Goal: Task Accomplishment & Management: Use online tool/utility

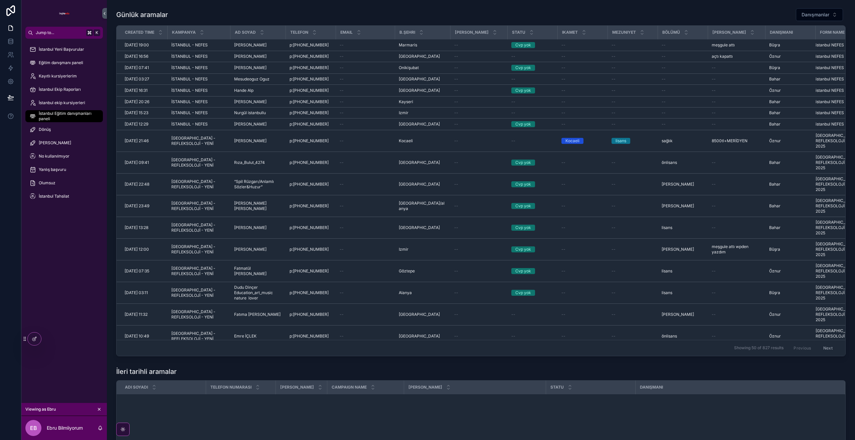
scroll to position [457, 0]
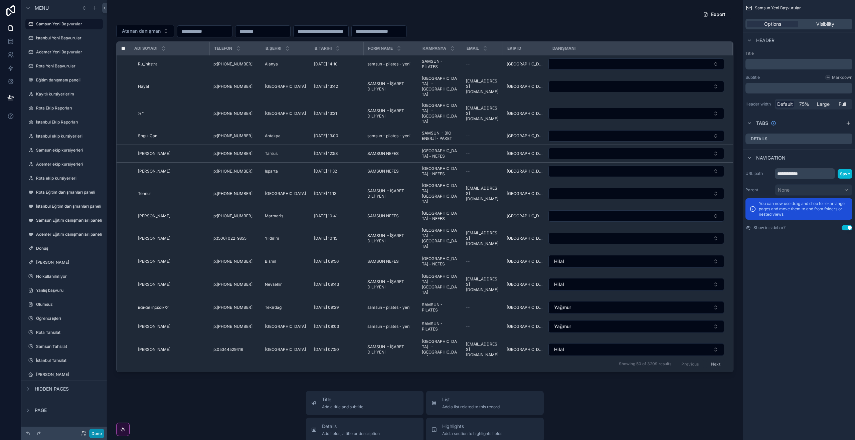
drag, startPoint x: 93, startPoint y: 431, endPoint x: 90, endPoint y: 406, distance: 25.3
click at [93, 431] on button "Done" at bounding box center [96, 434] width 15 height 10
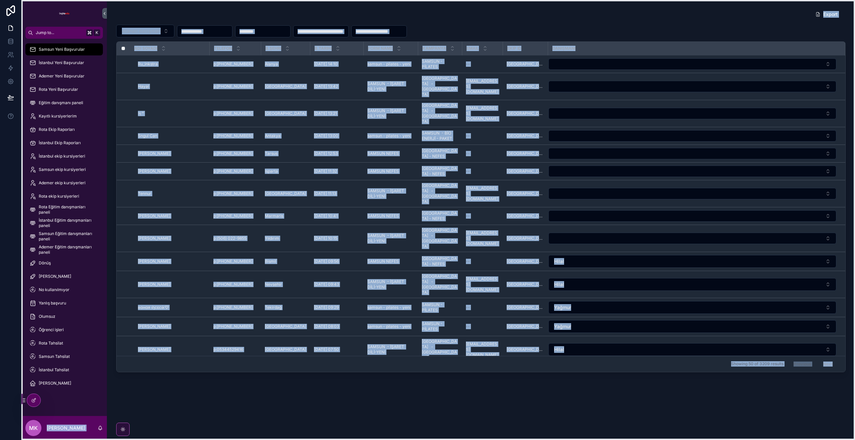
drag, startPoint x: 24, startPoint y: 339, endPoint x: 27, endPoint y: 400, distance: 61.5
click at [19, 400] on div "Jump to... K Samsun Yeni Başvurular İstanbul Yeni Başvurular Ademer Yeni Başvur…" at bounding box center [427, 220] width 855 height 440
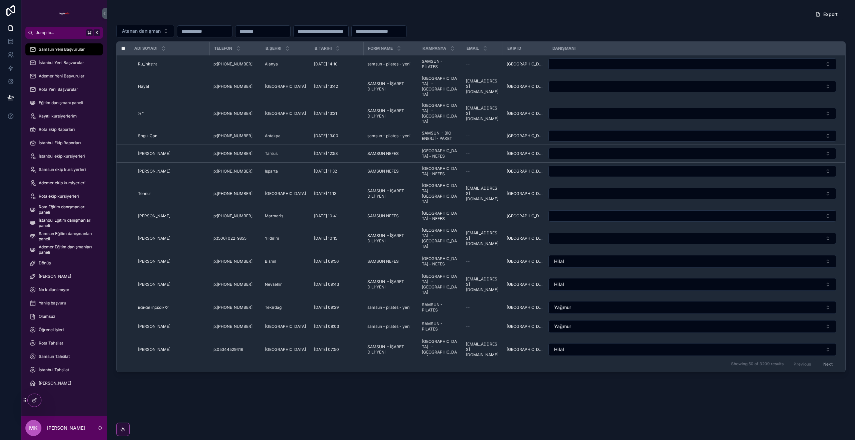
click at [60, 399] on div "Samsun Yeni Başvurular İstanbul Yeni Başvurular Ademer Yeni Başvurular Rota Yen…" at bounding box center [63, 227] width 85 height 377
click at [66, 330] on div "Öğrenci işleri" at bounding box center [63, 329] width 69 height 11
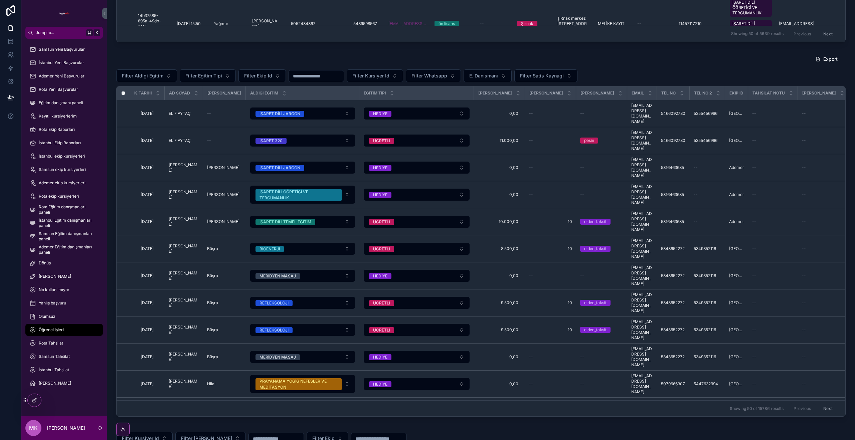
scroll to position [332, 0]
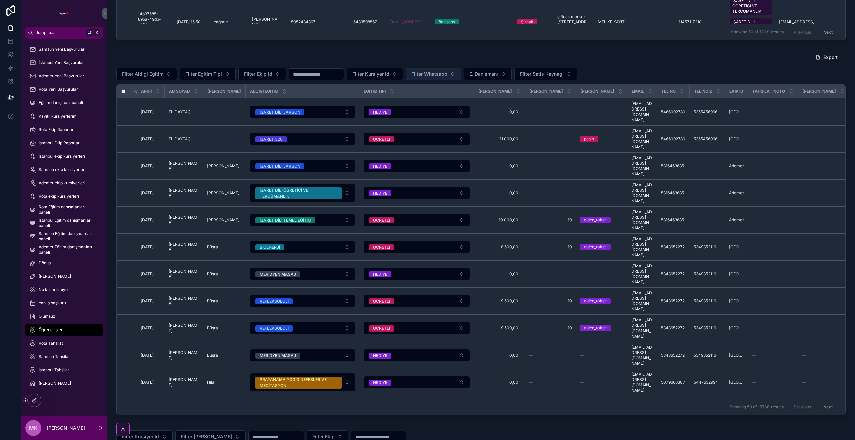
click at [451, 73] on button "Filter Whatsapp" at bounding box center [433, 74] width 55 height 13
click at [433, 114] on div "gonderildi" at bounding box center [436, 111] width 80 height 11
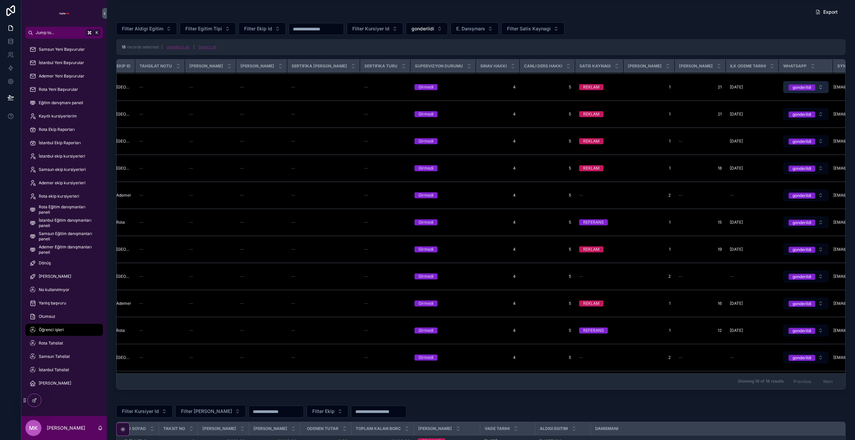
scroll to position [53, 620]
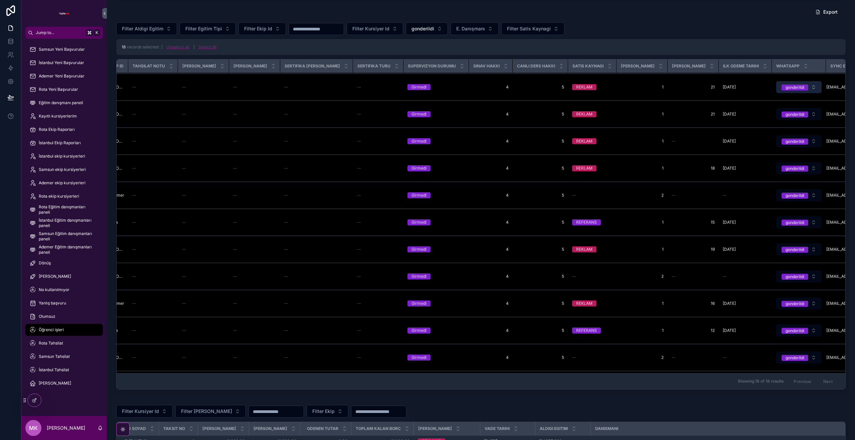
click at [781, 89] on span "gonderildi" at bounding box center [794, 87] width 27 height 6
click at [795, 145] on button "Use setting" at bounding box center [795, 146] width 11 height 5
click at [755, 116] on div "None" at bounding box center [761, 113] width 80 height 10
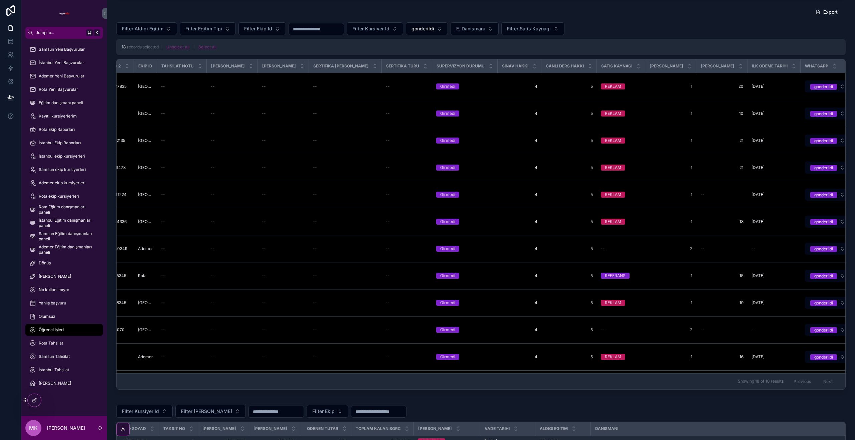
scroll to position [0, 620]
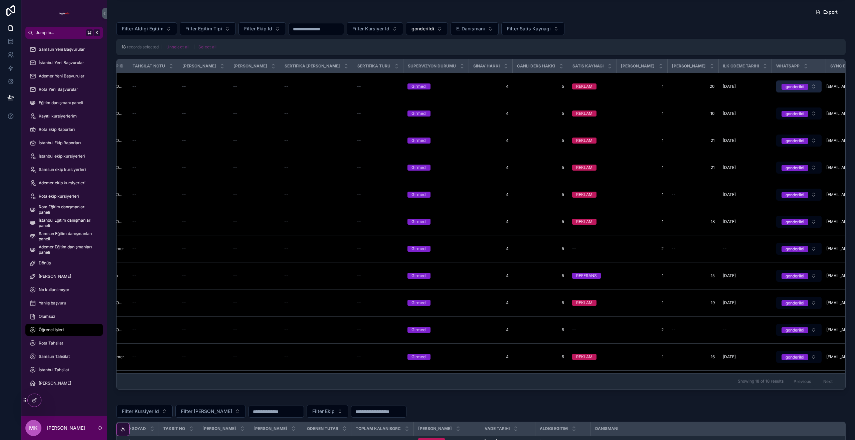
click at [781, 83] on span "gonderildi" at bounding box center [794, 86] width 27 height 7
click at [762, 124] on div "msj_gonder" at bounding box center [761, 123] width 80 height 10
click at [726, 12] on line "Close toast" at bounding box center [726, 12] width 2 height 2
click at [444, 33] on button "gonderildi" at bounding box center [427, 28] width 42 height 13
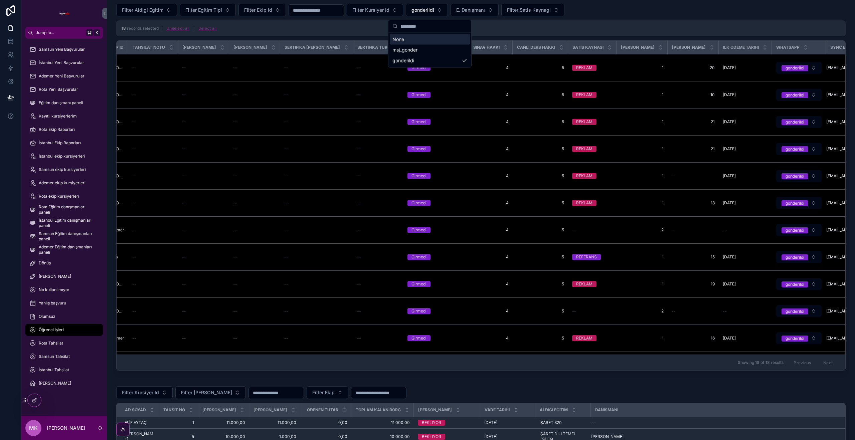
scroll to position [393, 0]
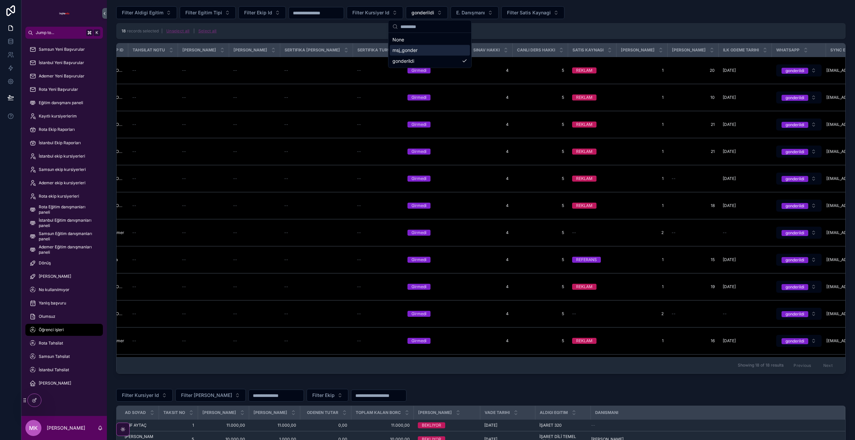
click at [436, 53] on div "msj_gonder" at bounding box center [430, 50] width 80 height 11
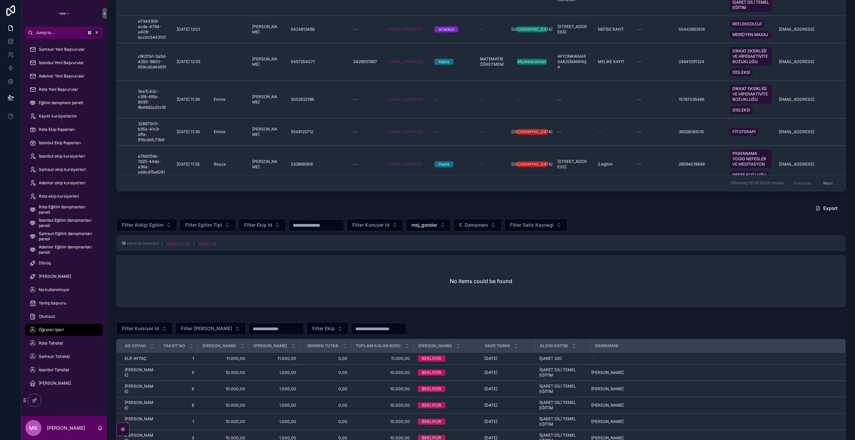
scroll to position [191, 0]
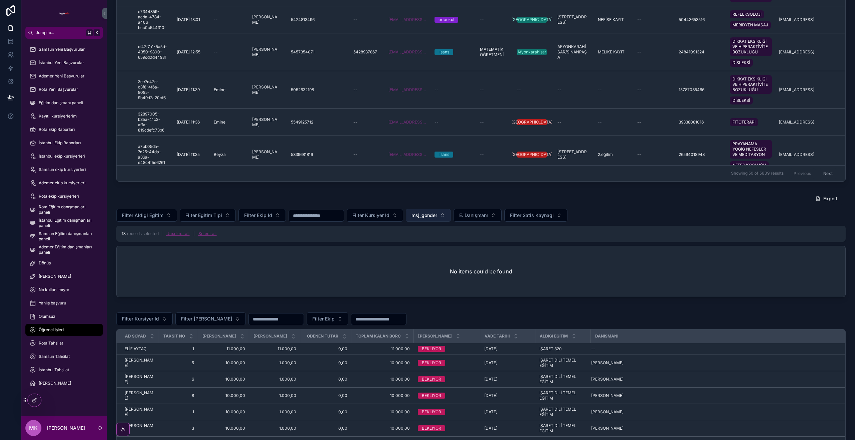
click at [446, 213] on button "msj_gonder" at bounding box center [428, 215] width 45 height 13
drag, startPoint x: 431, startPoint y: 244, endPoint x: 496, endPoint y: 219, distance: 69.9
click at [431, 244] on div "None" at bounding box center [431, 242] width 80 height 11
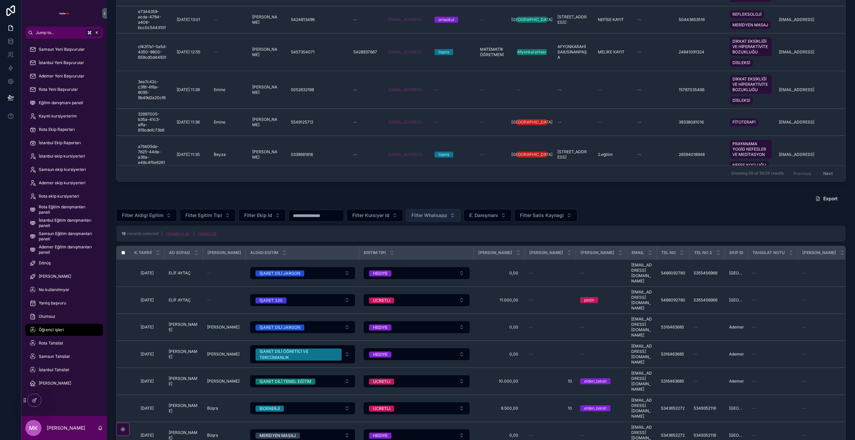
click at [458, 215] on button "Filter Whatsapp" at bounding box center [433, 215] width 55 height 13
click at [443, 251] on div "gonderildi" at bounding box center [436, 253] width 80 height 11
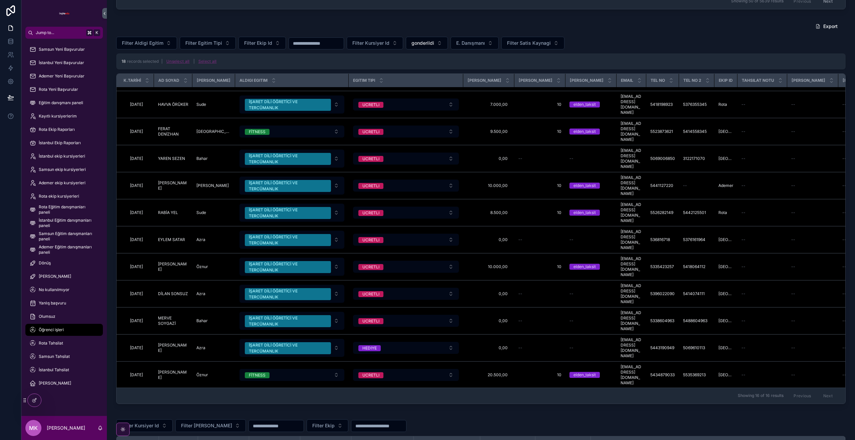
scroll to position [132, 0]
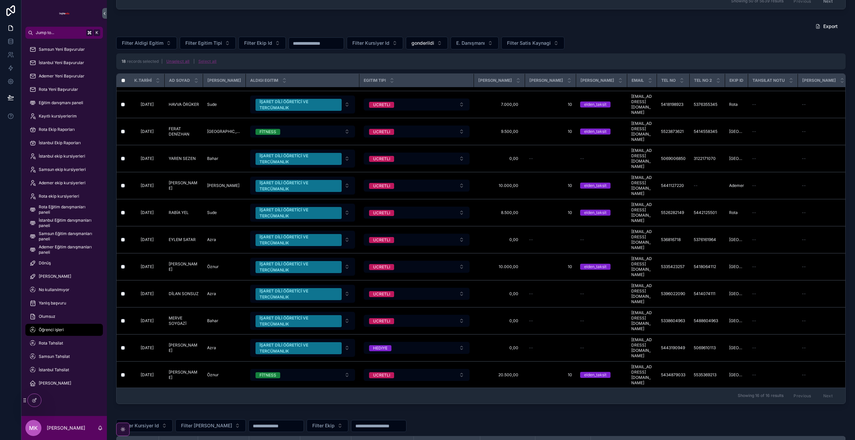
click at [181, 61] on button "Unselect all" at bounding box center [178, 61] width 28 height 11
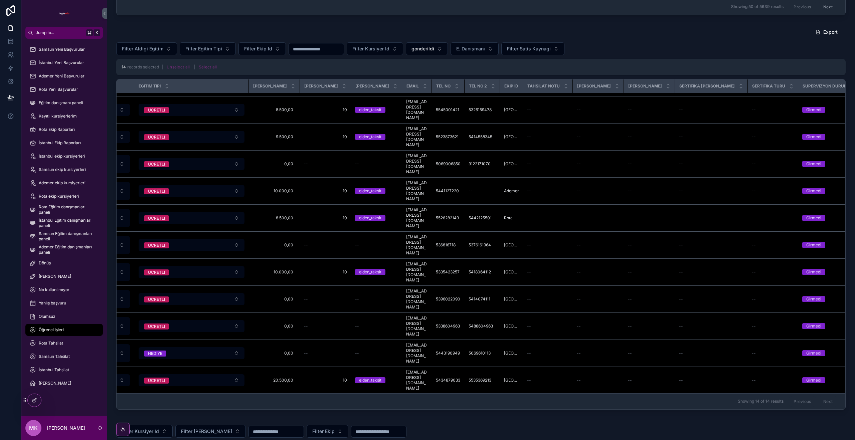
scroll to position [78, 0]
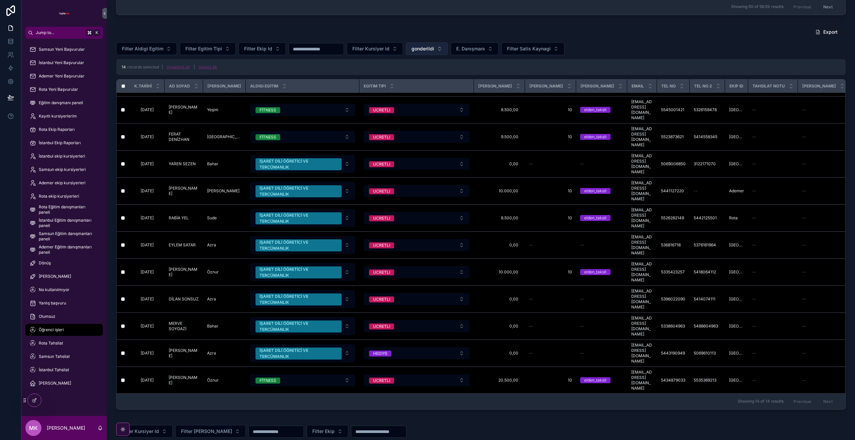
click at [446, 50] on button "gonderildi" at bounding box center [427, 48] width 42 height 13
click at [432, 76] on div "None" at bounding box center [430, 76] width 80 height 11
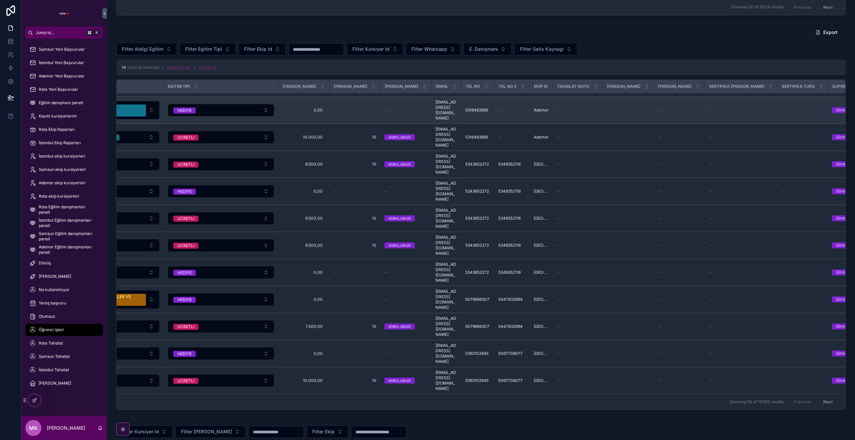
scroll to position [78, 0]
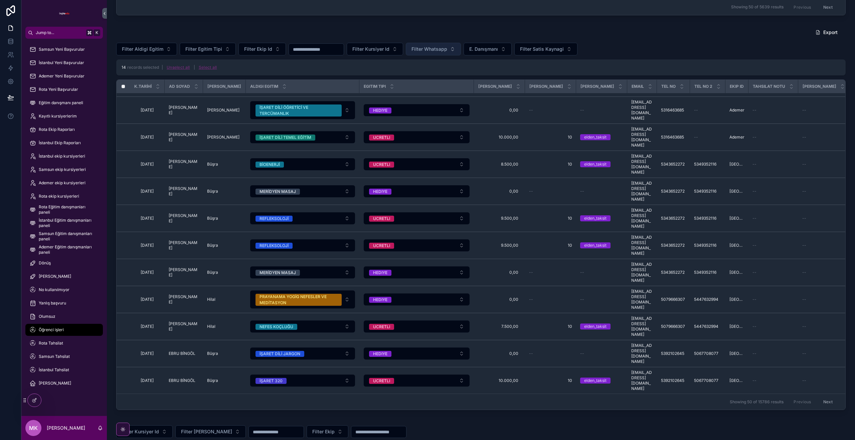
click at [447, 49] on span "Filter Whatsapp" at bounding box center [429, 49] width 36 height 7
click at [436, 80] on div "msj_gonder" at bounding box center [436, 76] width 80 height 11
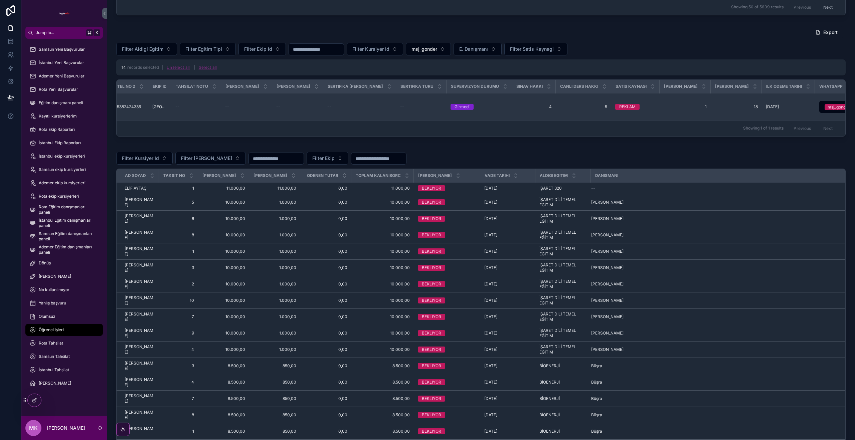
scroll to position [0, 619]
click at [784, 109] on div "msj_gonder" at bounding box center [795, 107] width 22 height 6
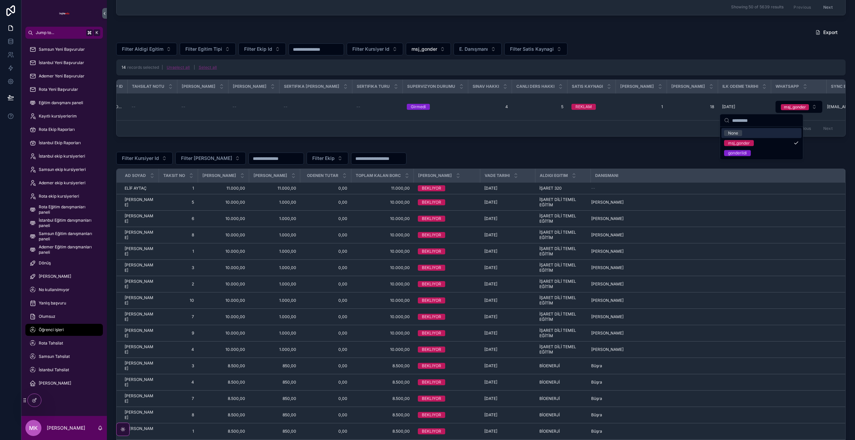
click at [757, 133] on div "None" at bounding box center [761, 133] width 80 height 10
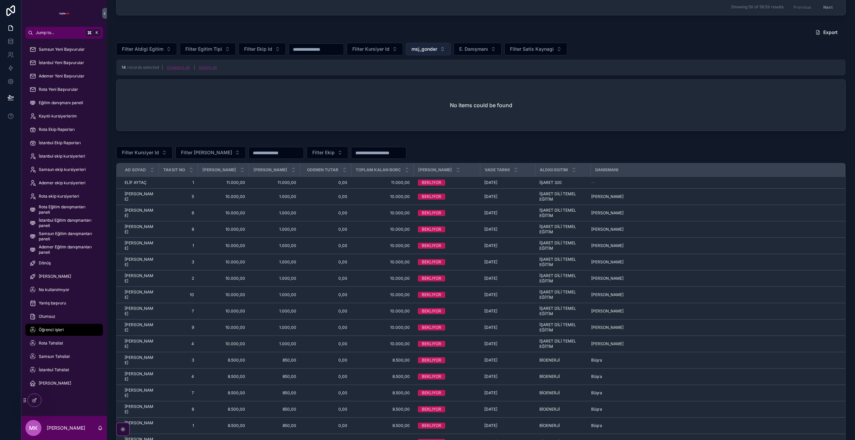
click at [445, 48] on button "msj_gonder" at bounding box center [428, 49] width 45 height 13
click at [463, 95] on div "gonderildi" at bounding box center [431, 97] width 80 height 11
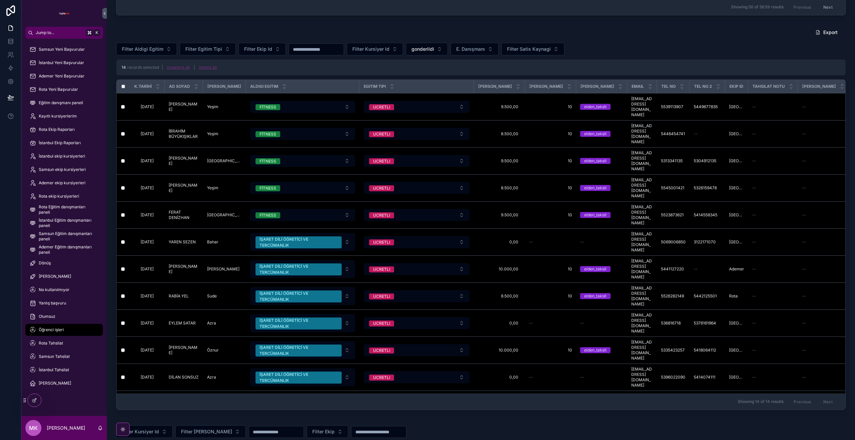
scroll to position [78, 0]
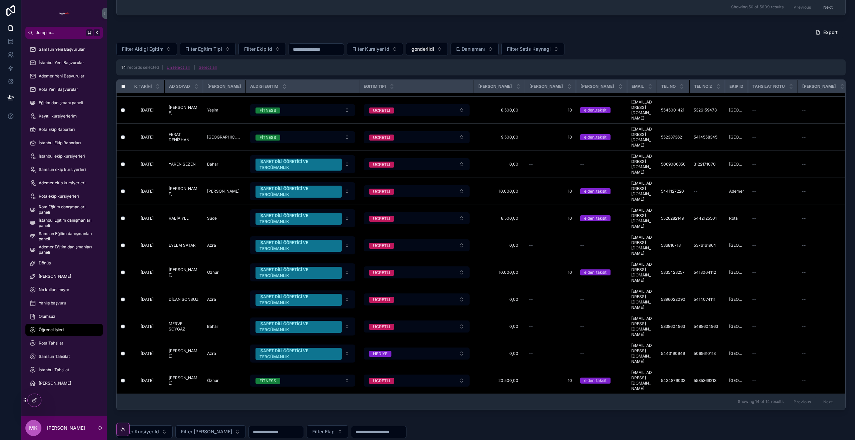
click at [185, 68] on button "Unselect all" at bounding box center [178, 67] width 28 height 11
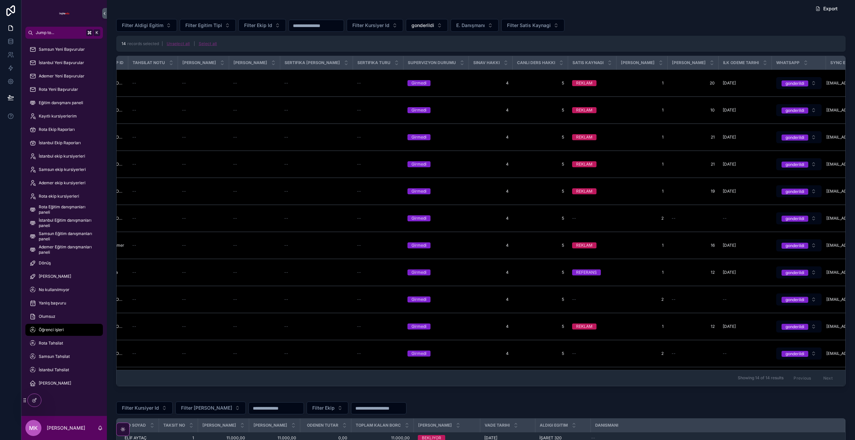
scroll to position [382, 0]
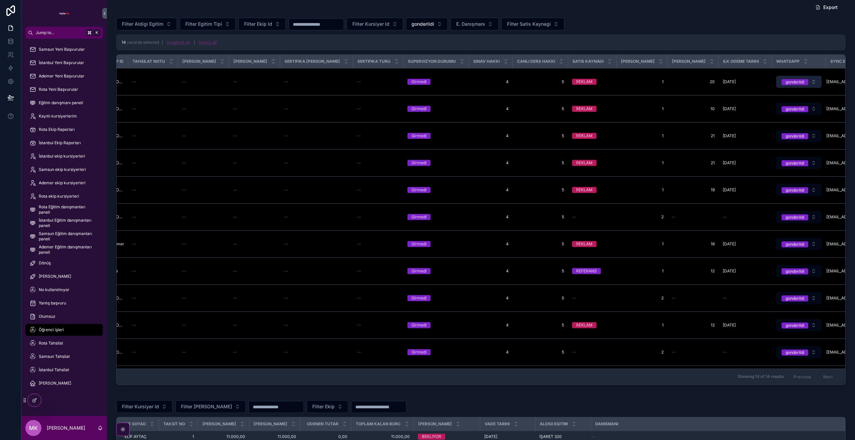
click at [785, 80] on div "gonderildi" at bounding box center [794, 82] width 19 height 6
click at [776, 82] on button "gonderildi" at bounding box center [798, 82] width 45 height 12
click at [777, 82] on button "gonderildi" at bounding box center [798, 82] width 45 height 12
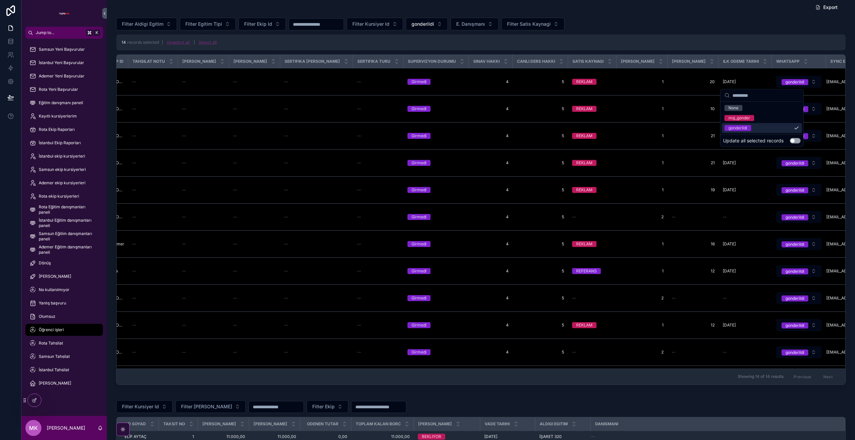
click at [797, 141] on button "Use setting" at bounding box center [795, 140] width 11 height 5
click at [771, 110] on div "None" at bounding box center [761, 108] width 80 height 10
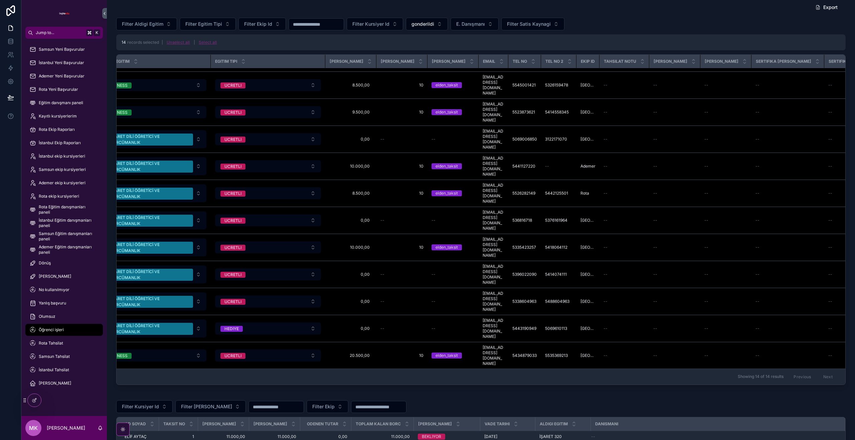
scroll to position [78, 0]
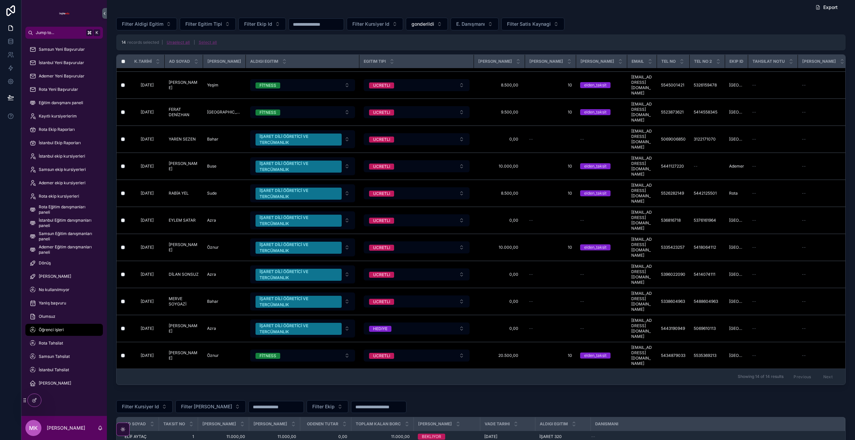
click at [181, 43] on button "Unselect all" at bounding box center [178, 42] width 28 height 11
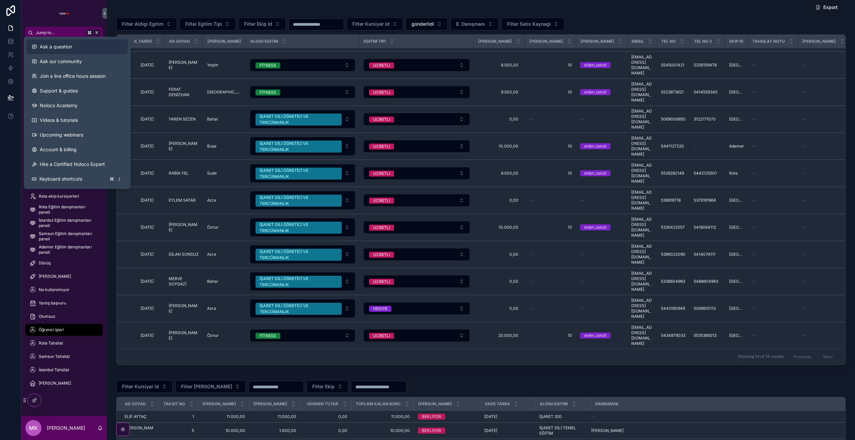
click at [92, 50] on button "Ask a question" at bounding box center [76, 46] width 101 height 15
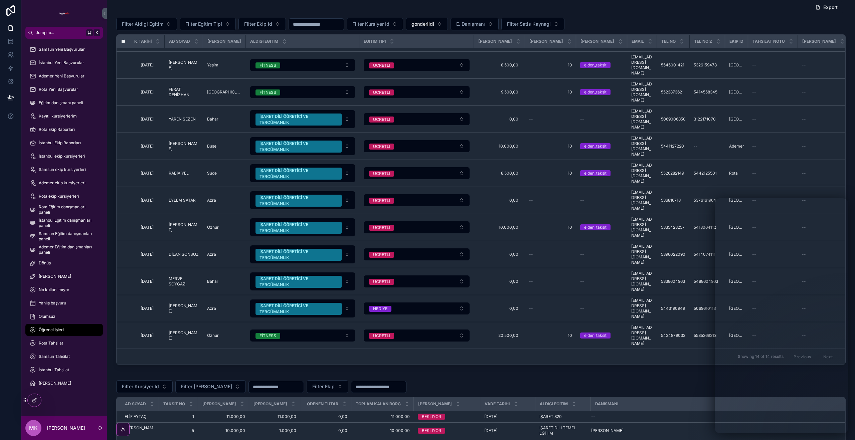
click at [700, 376] on div "scrollable content" at bounding box center [480, 376] width 729 height 1
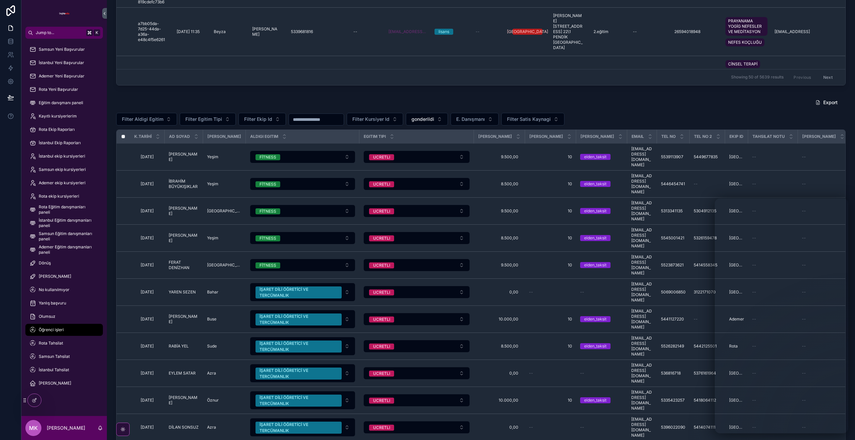
scroll to position [340, 0]
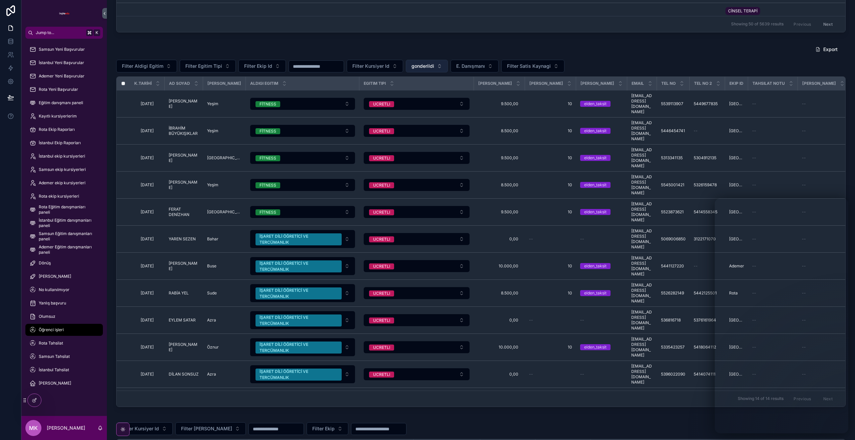
click at [440, 65] on button "gonderildi" at bounding box center [427, 66] width 42 height 13
drag, startPoint x: 426, startPoint y: 94, endPoint x: 446, endPoint y: 50, distance: 48.4
click at [426, 94] on div "None" at bounding box center [430, 93] width 80 height 11
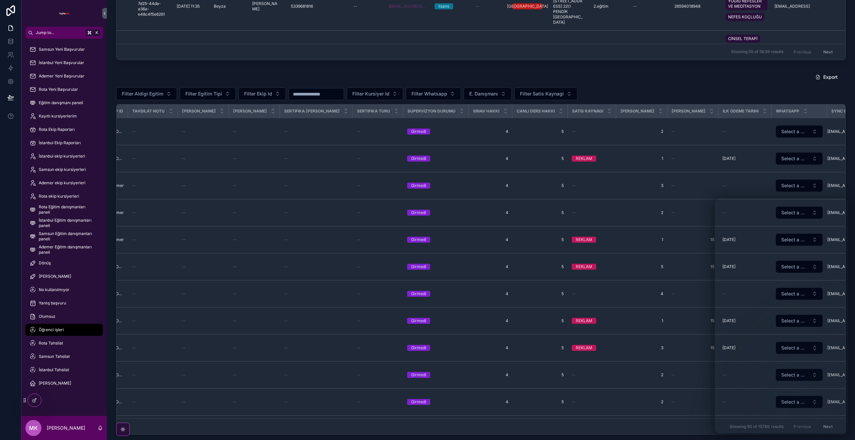
scroll to position [15, 620]
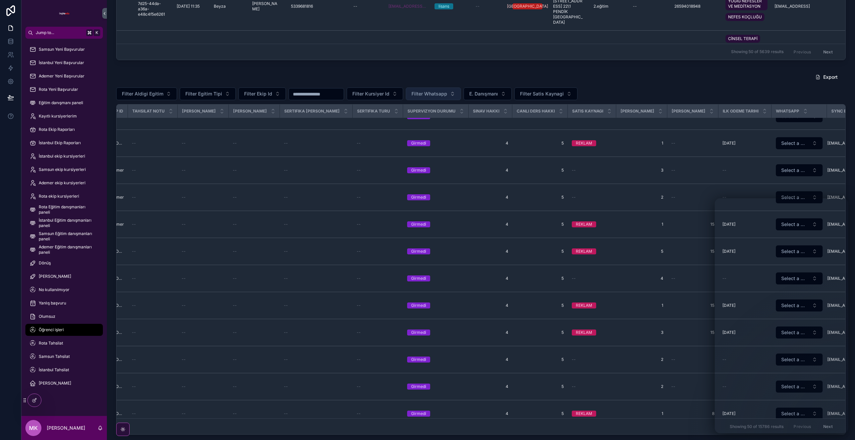
click at [446, 94] on span "Filter Whatsapp" at bounding box center [429, 93] width 36 height 7
click at [427, 129] on div "gonderildi" at bounding box center [436, 131] width 80 height 11
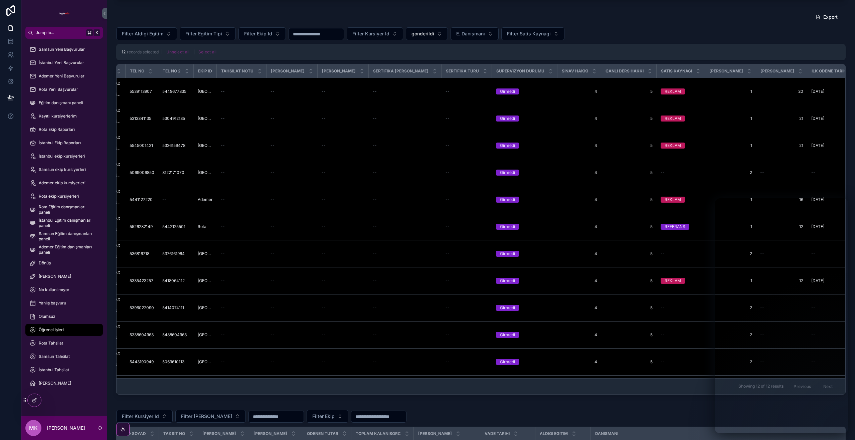
scroll to position [0, 620]
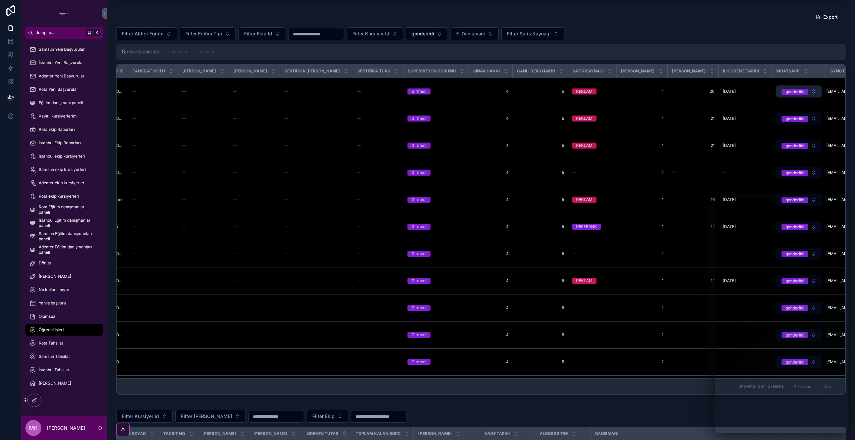
click at [781, 92] on span "gonderildi" at bounding box center [794, 92] width 27 height 6
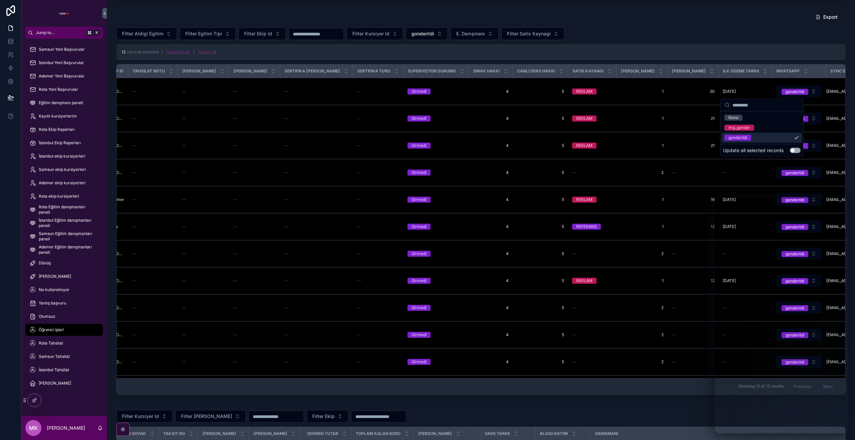
click at [794, 153] on div "Update all selected records Use setting" at bounding box center [761, 150] width 77 height 7
click at [797, 151] on button "Use setting" at bounding box center [795, 150] width 11 height 5
click at [756, 125] on div "msj_gonder" at bounding box center [761, 128] width 80 height 10
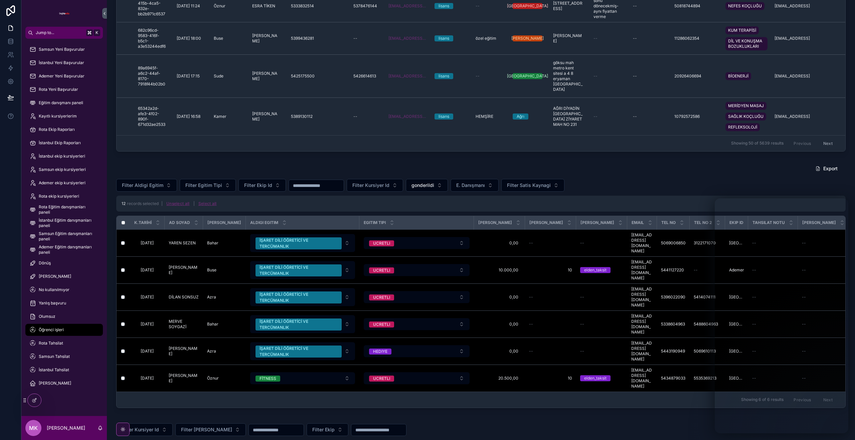
scroll to position [691, 0]
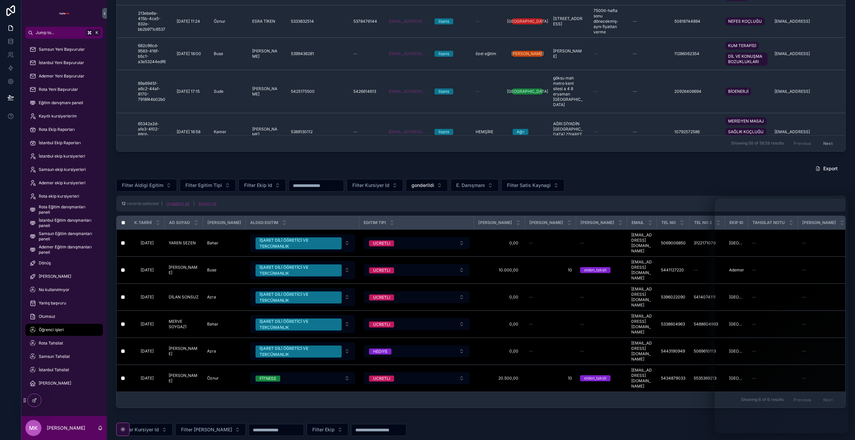
click at [183, 205] on button "Unselect all" at bounding box center [178, 203] width 28 height 11
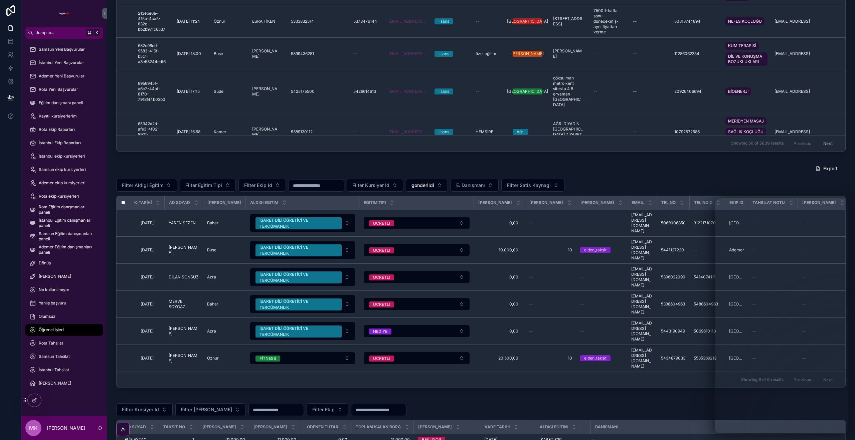
scroll to position [220, 0]
click at [429, 182] on span "gonderildi" at bounding box center [422, 185] width 23 height 7
drag, startPoint x: 437, startPoint y: 214, endPoint x: 401, endPoint y: 168, distance: 58.7
click at [437, 214] on div "None" at bounding box center [430, 212] width 80 height 11
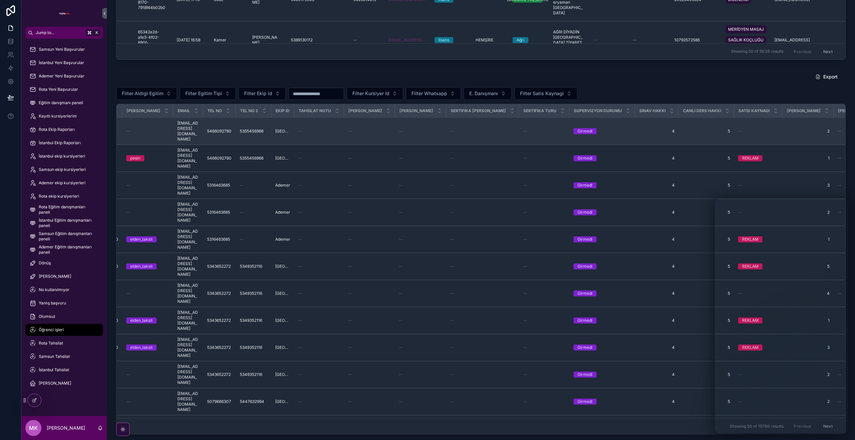
scroll to position [0, 620]
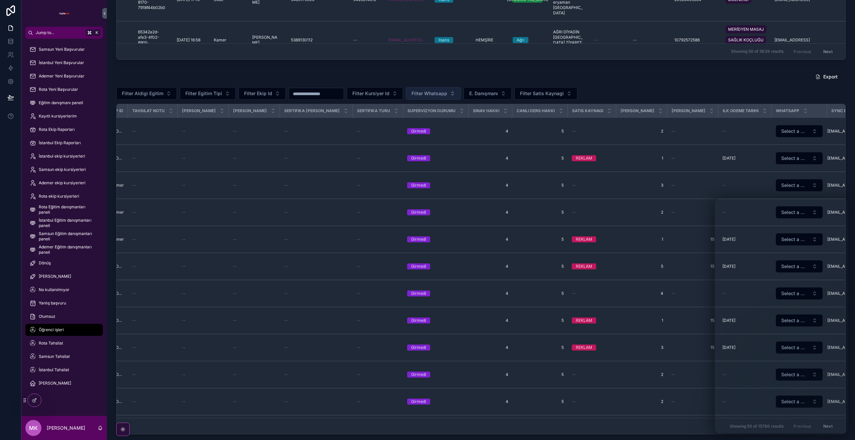
click at [444, 92] on span "Filter Whatsapp" at bounding box center [429, 93] width 36 height 7
click at [447, 125] on div "msj_gonder" at bounding box center [436, 120] width 80 height 11
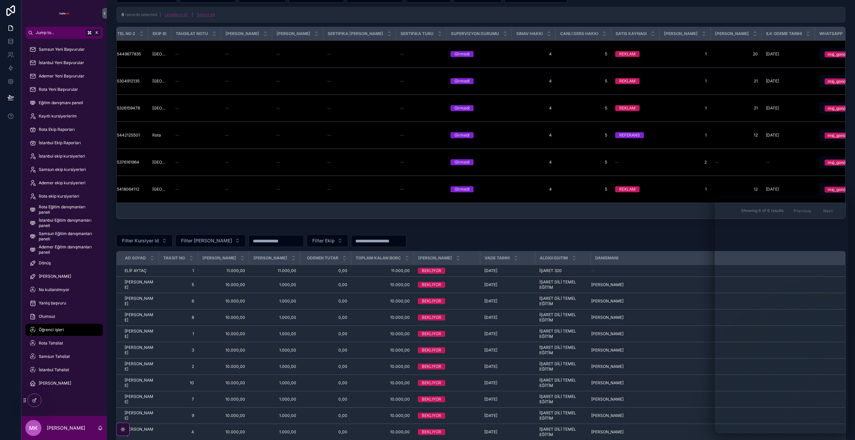
scroll to position [0, 620]
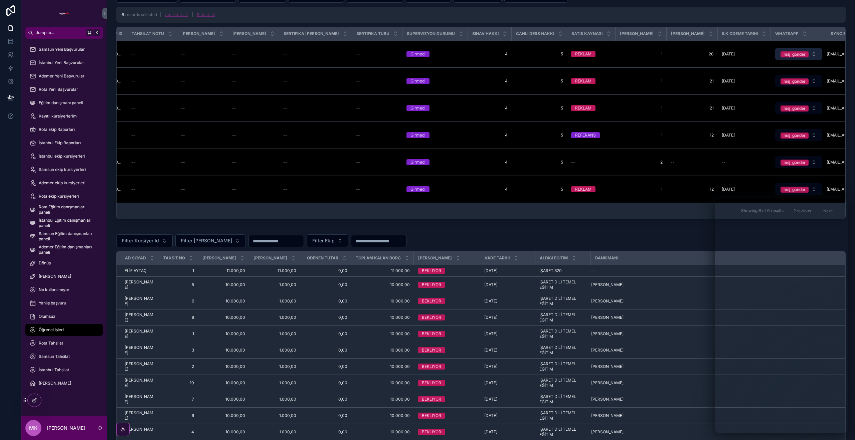
click at [783, 56] on div "msj_gonder" at bounding box center [794, 54] width 22 height 6
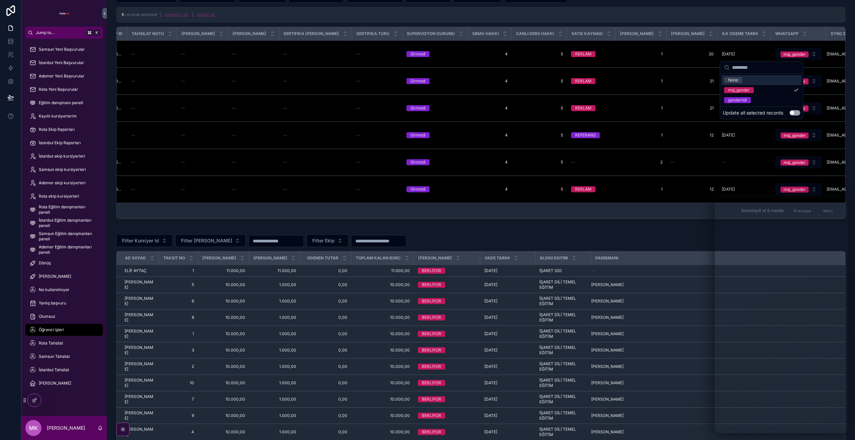
click at [757, 79] on div "None" at bounding box center [761, 80] width 80 height 10
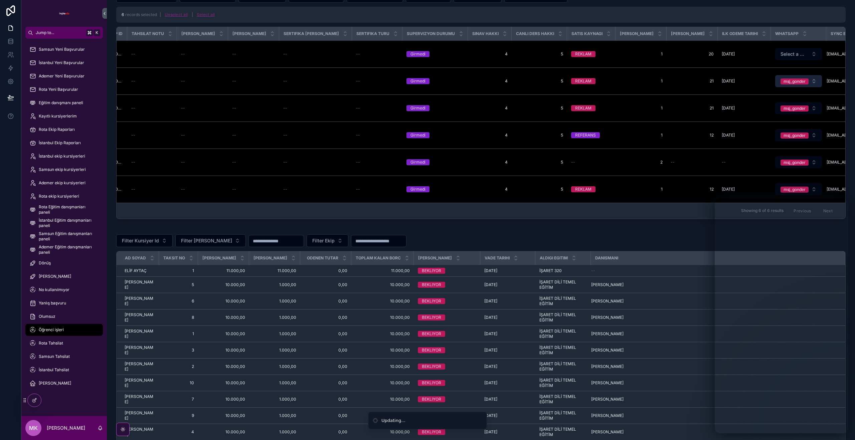
click at [775, 82] on button "msj_gonder" at bounding box center [798, 81] width 47 height 12
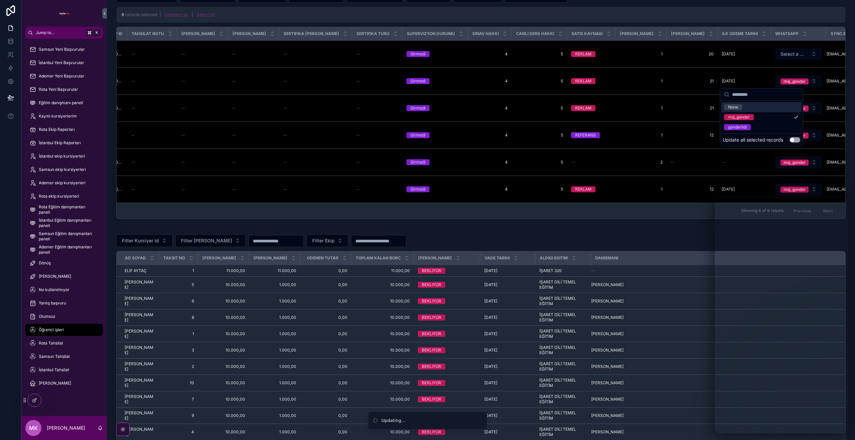
click at [756, 107] on div "None" at bounding box center [761, 107] width 80 height 10
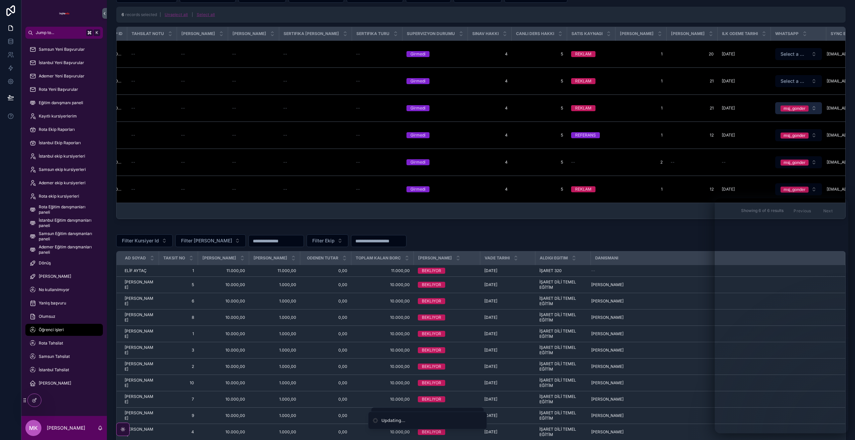
click at [783, 107] on div "msj_gonder" at bounding box center [794, 108] width 22 height 6
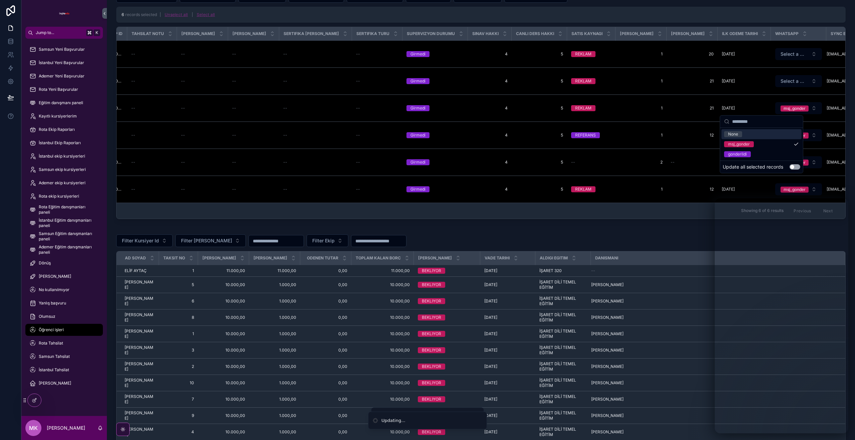
click at [763, 135] on div "None" at bounding box center [761, 134] width 80 height 10
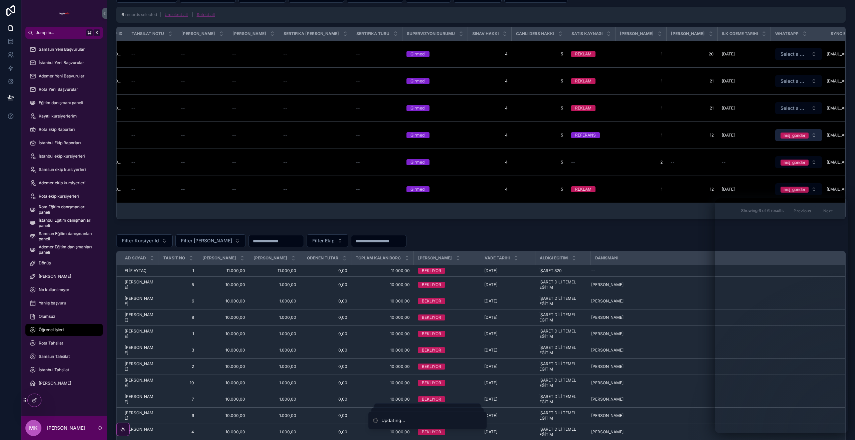
click at [775, 134] on button "msj_gonder" at bounding box center [798, 135] width 47 height 12
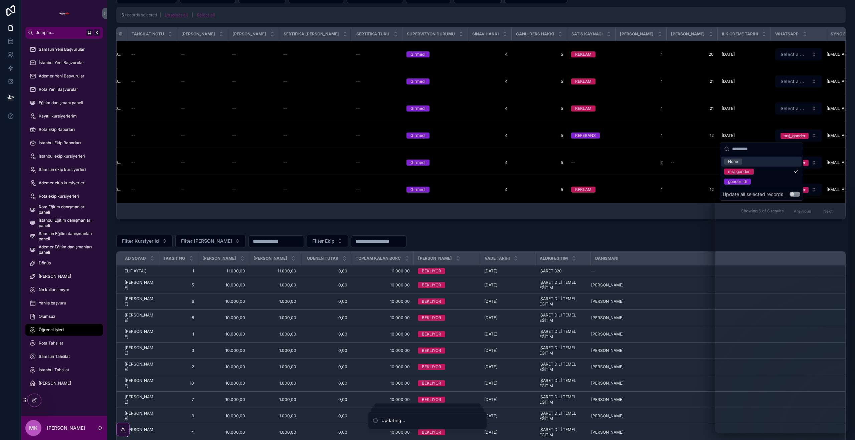
click at [756, 161] on div "None" at bounding box center [761, 162] width 80 height 10
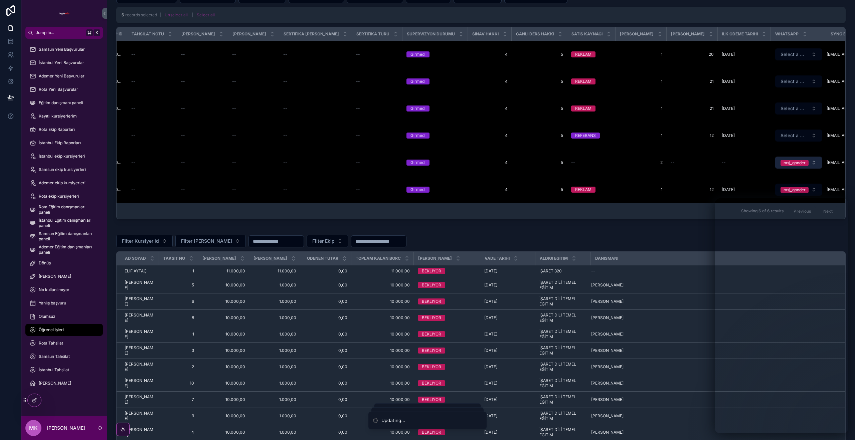
drag, startPoint x: 763, startPoint y: 162, endPoint x: 757, endPoint y: 168, distance: 7.6
click at [783, 162] on div "msj_gonder" at bounding box center [794, 163] width 22 height 6
click at [735, 187] on div "None" at bounding box center [733, 189] width 10 height 6
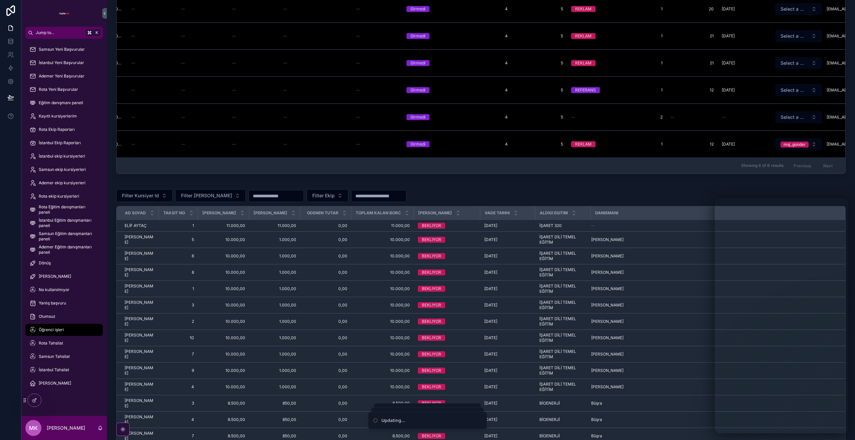
scroll to position [464, 0]
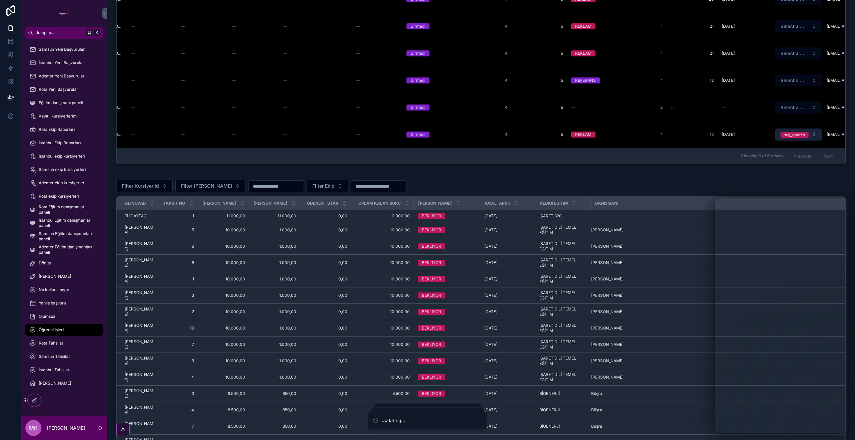
click at [780, 136] on span "msj_gonder" at bounding box center [794, 135] width 28 height 6
click at [748, 162] on div "None" at bounding box center [761, 161] width 80 height 10
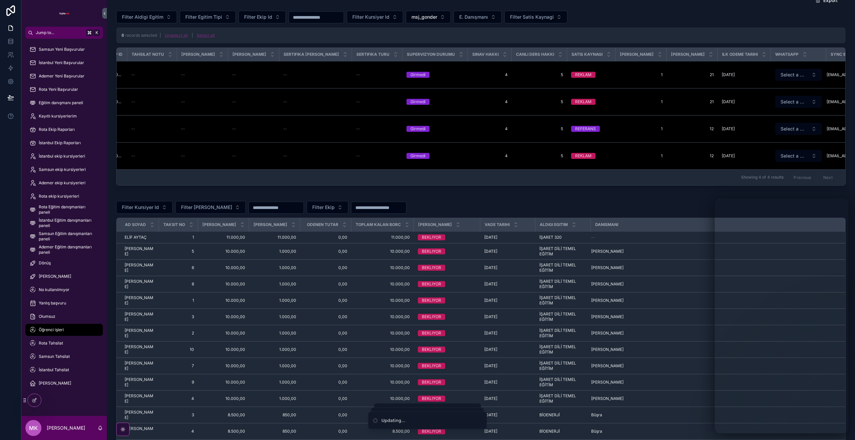
scroll to position [386, 0]
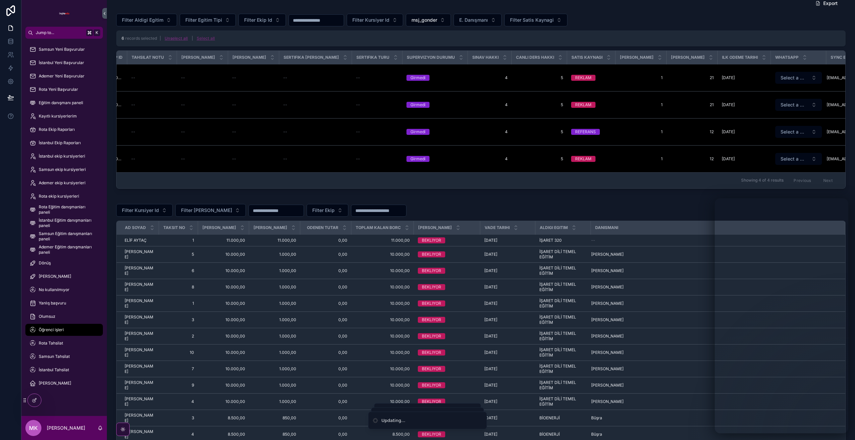
click at [180, 39] on button "Unselect all" at bounding box center [176, 38] width 28 height 11
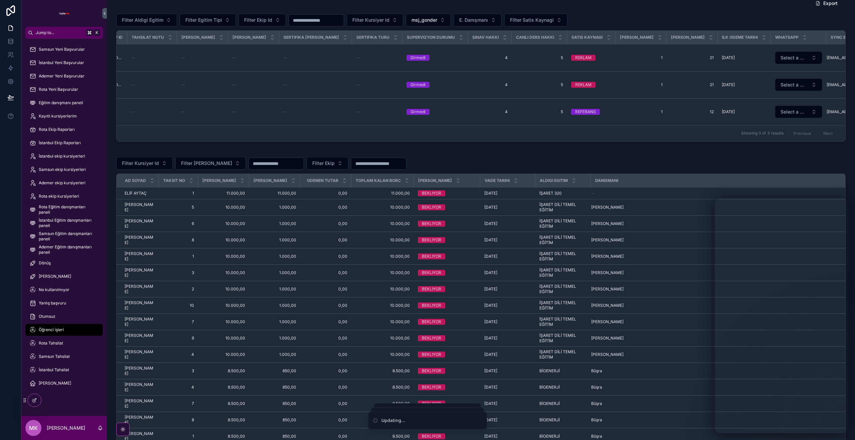
scroll to position [0, 619]
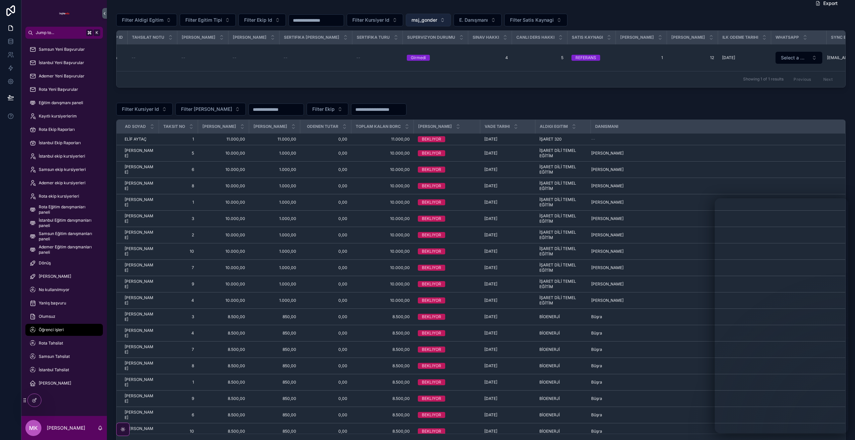
click at [425, 18] on span "msj_gonder" at bounding box center [424, 20] width 26 height 7
click at [449, 44] on div "None" at bounding box center [431, 46] width 80 height 11
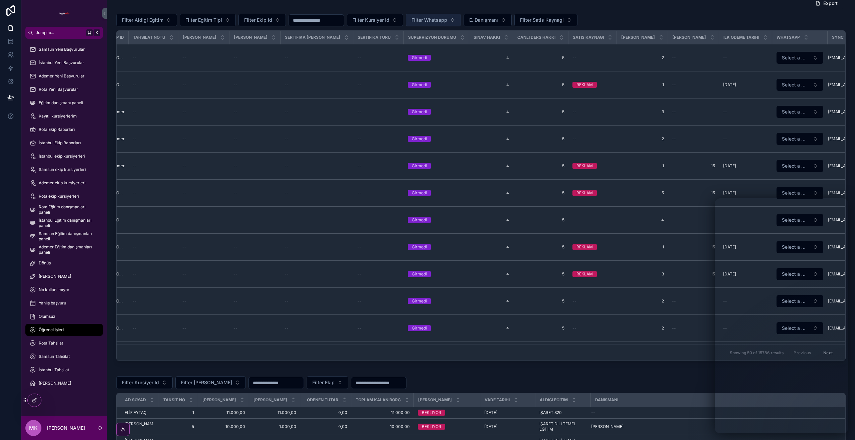
click at [445, 18] on span "Filter Whatsapp" at bounding box center [429, 20] width 36 height 7
click at [438, 49] on div "msj_gonder" at bounding box center [436, 46] width 80 height 11
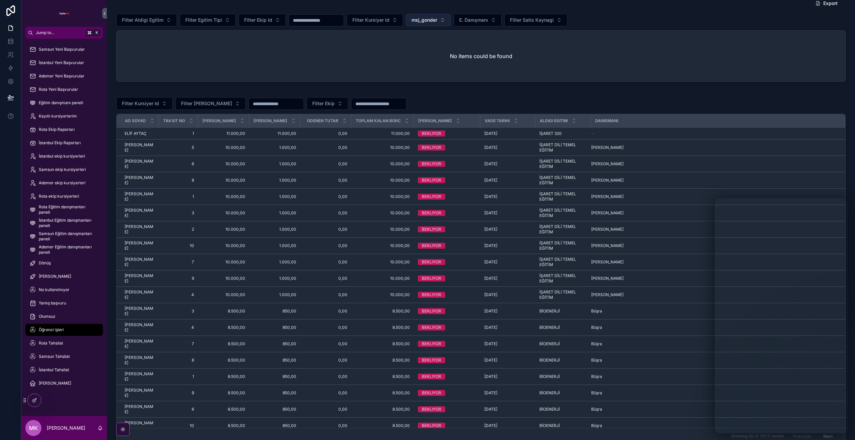
drag, startPoint x: 434, startPoint y: 27, endPoint x: 436, endPoint y: 23, distance: 3.6
click at [434, 27] on div "Export Filter Aldigi Egitim Filter Egitim Tipi Filter Ekip Id Filter Kursiyer I…" at bounding box center [480, 39] width 729 height 85
click at [437, 21] on span "msj_gonder" at bounding box center [424, 20] width 26 height 7
click at [438, 64] on div "gonderildi" at bounding box center [431, 68] width 80 height 11
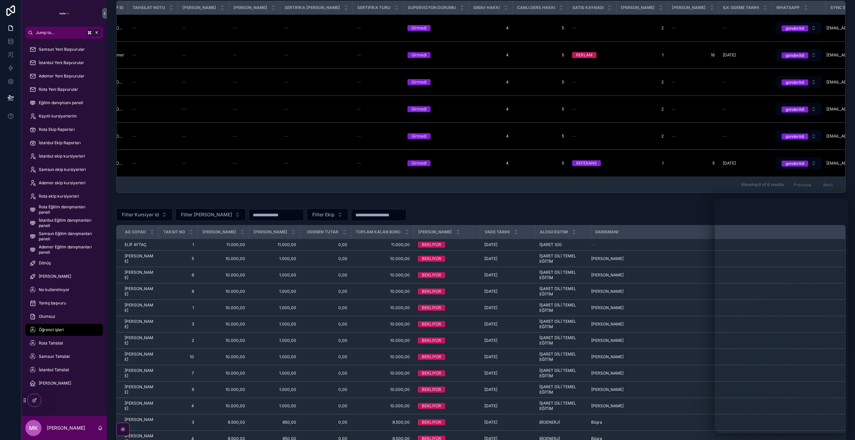
scroll to position [432, 0]
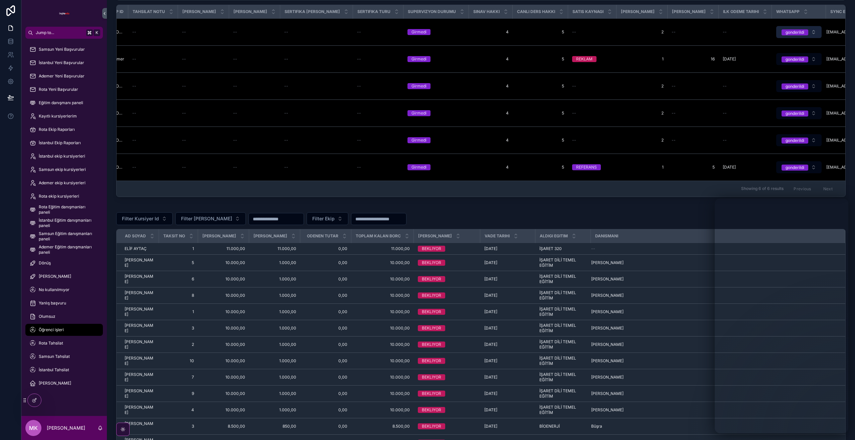
click at [776, 31] on button "gonderildi" at bounding box center [798, 32] width 45 height 12
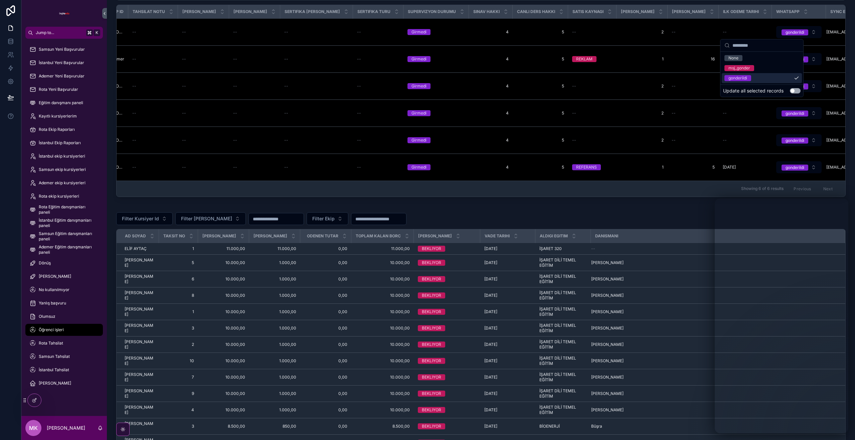
click at [792, 89] on button "Use setting" at bounding box center [795, 90] width 11 height 5
click at [760, 59] on div "None" at bounding box center [761, 58] width 80 height 10
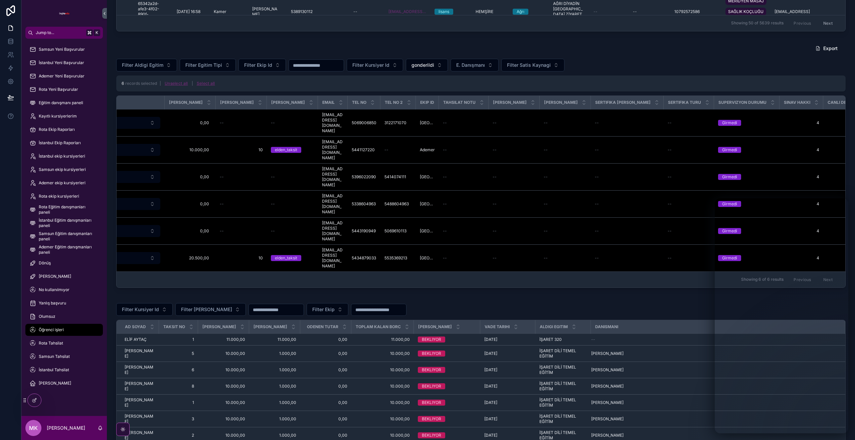
scroll to position [0, 0]
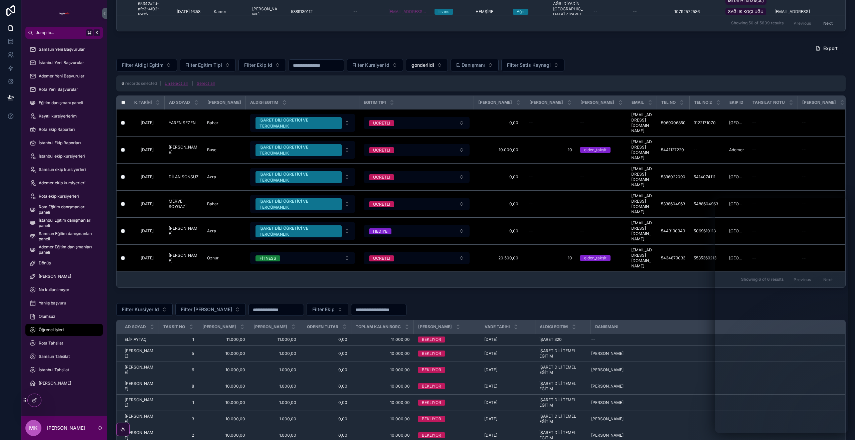
click at [187, 84] on button "Unselect all" at bounding box center [176, 83] width 28 height 11
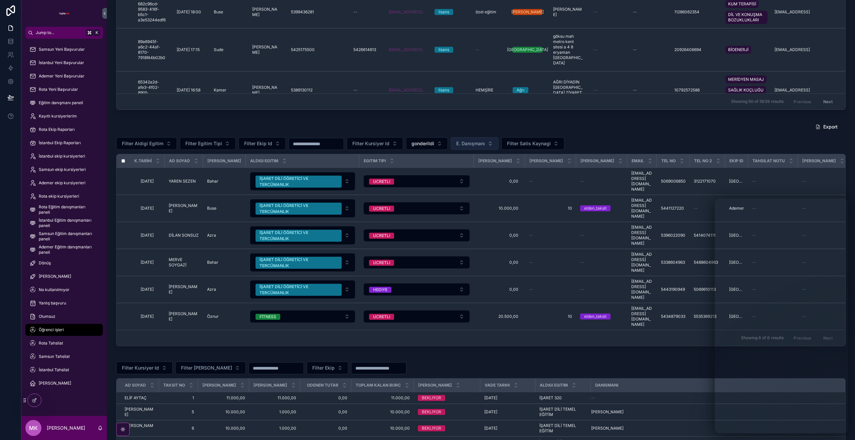
scroll to position [224, 0]
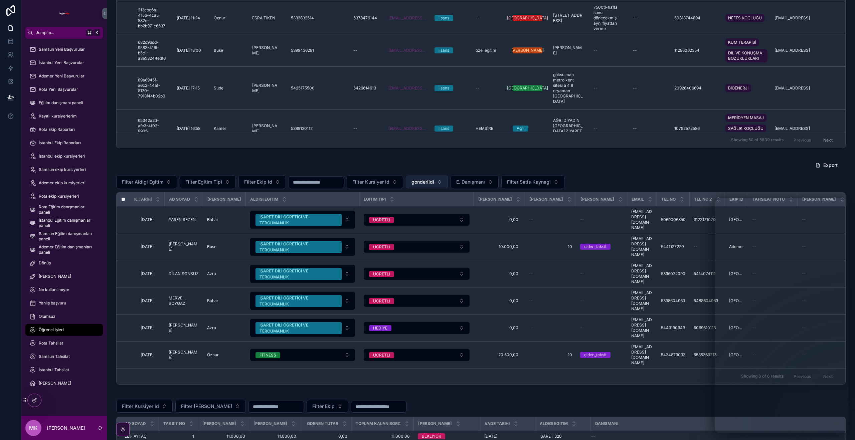
click at [439, 180] on button "gonderildi" at bounding box center [427, 182] width 42 height 13
click at [437, 204] on div "None" at bounding box center [430, 208] width 80 height 11
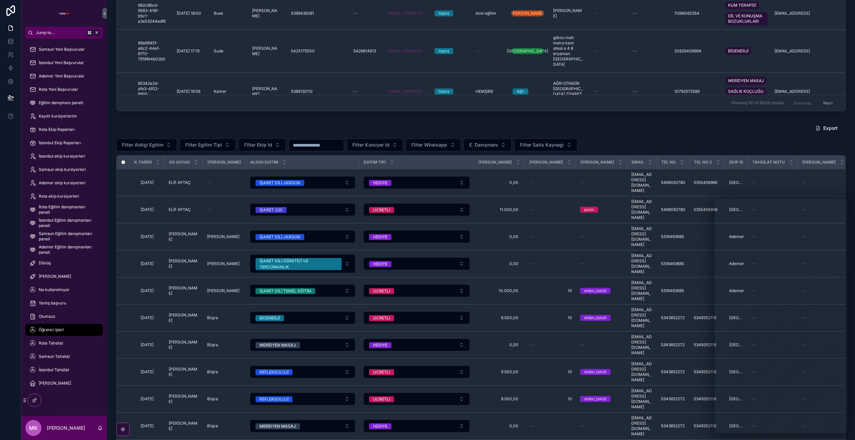
scroll to position [266, 0]
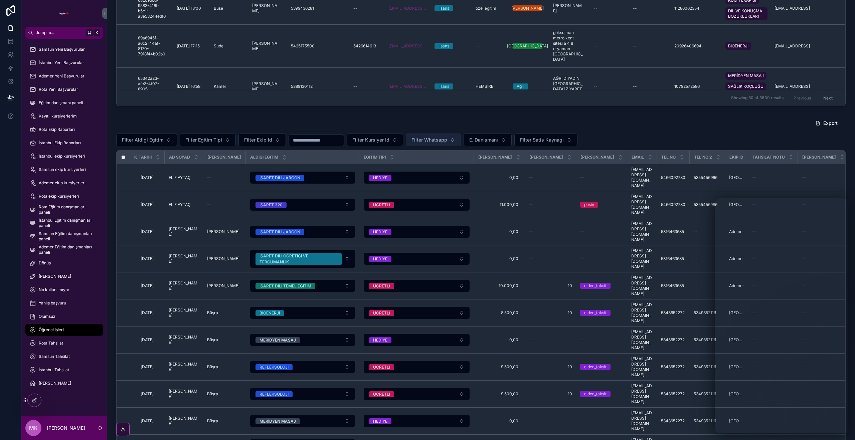
click at [444, 143] on button "Filter Whatsapp" at bounding box center [433, 140] width 55 height 13
click at [442, 165] on div "msj_gonder" at bounding box center [436, 166] width 80 height 11
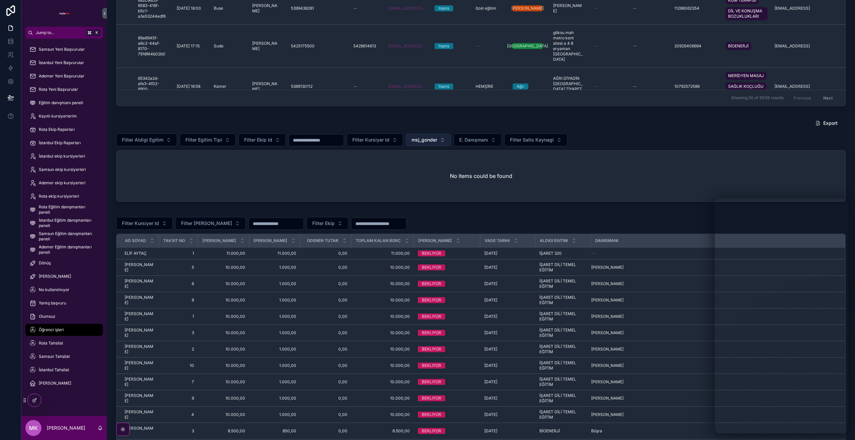
click at [434, 142] on span "msj_gonder" at bounding box center [424, 140] width 26 height 7
click at [431, 185] on div "gonderildi" at bounding box center [431, 188] width 80 height 11
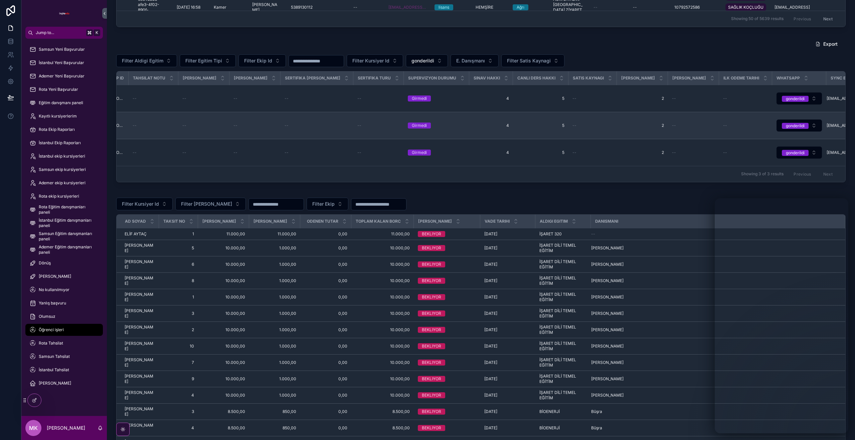
scroll to position [348, 0]
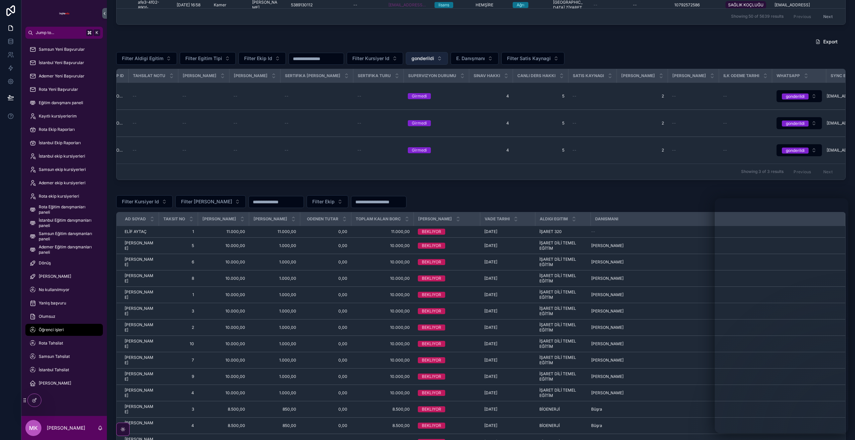
drag, startPoint x: 428, startPoint y: 61, endPoint x: 428, endPoint y: 64, distance: 3.4
click at [428, 61] on span "gonderildi" at bounding box center [422, 58] width 23 height 7
click at [443, 85] on div "None" at bounding box center [430, 85] width 80 height 11
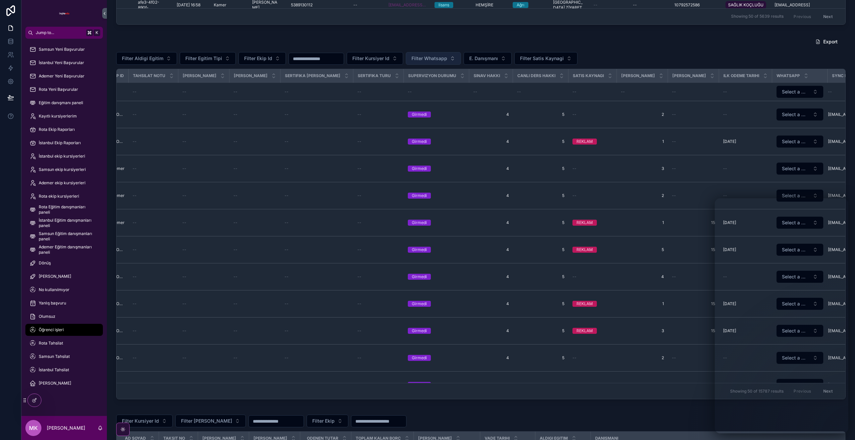
click at [430, 56] on span "Filter Whatsapp" at bounding box center [429, 58] width 36 height 7
click at [443, 86] on div "msj_gonder" at bounding box center [436, 85] width 80 height 11
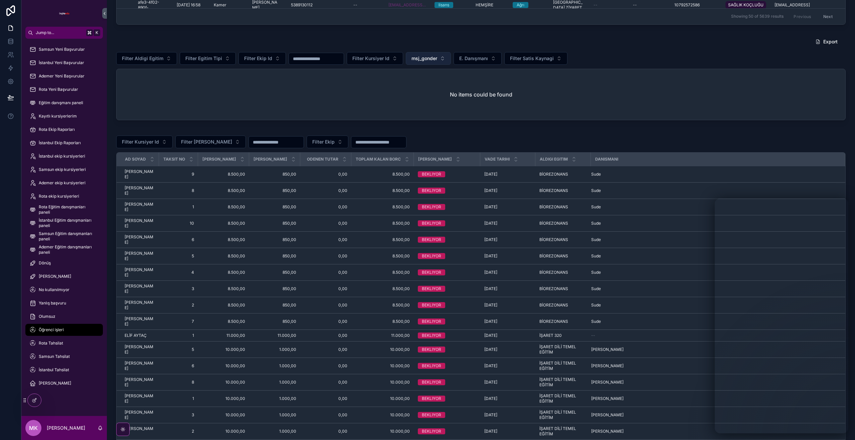
click at [445, 61] on button "msj_gonder" at bounding box center [428, 58] width 45 height 13
click at [431, 103] on div "gonderildi" at bounding box center [431, 106] width 80 height 11
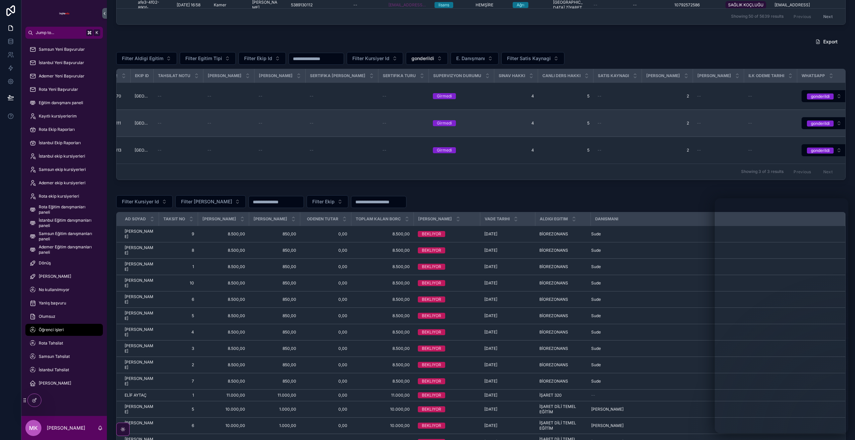
scroll to position [0, 619]
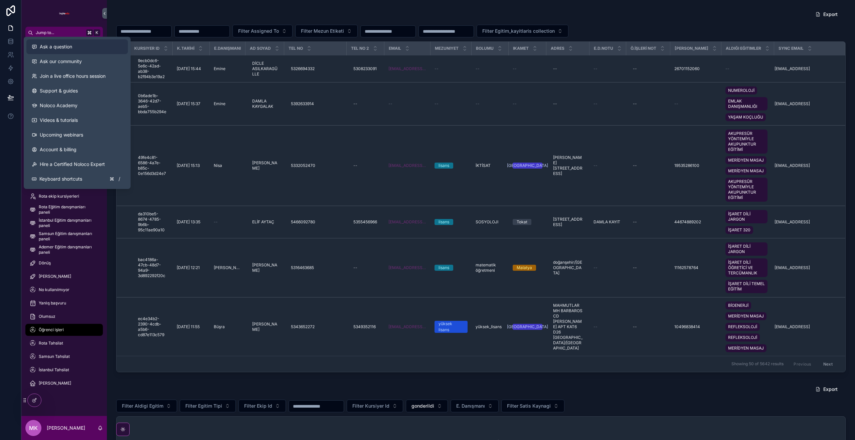
click at [74, 49] on div "Ask a question" at bounding box center [77, 46] width 91 height 7
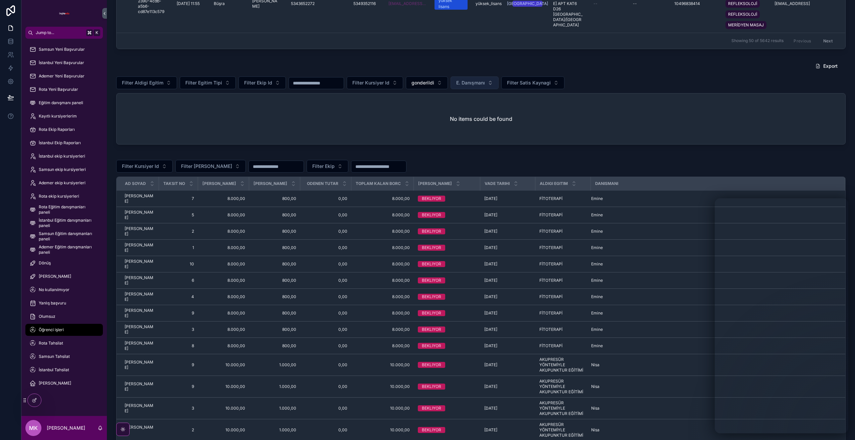
scroll to position [279, 0]
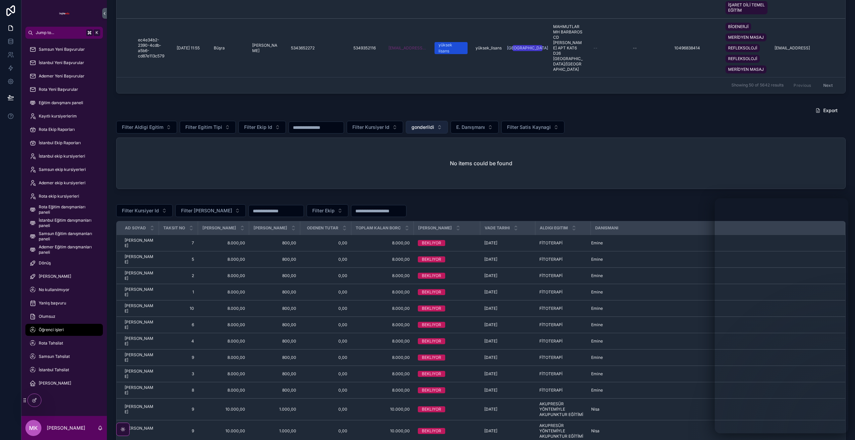
click at [434, 126] on span "gonderildi" at bounding box center [422, 127] width 23 height 7
drag, startPoint x: 409, startPoint y: 154, endPoint x: 408, endPoint y: 147, distance: 6.9
click at [409, 154] on div "None" at bounding box center [430, 154] width 80 height 11
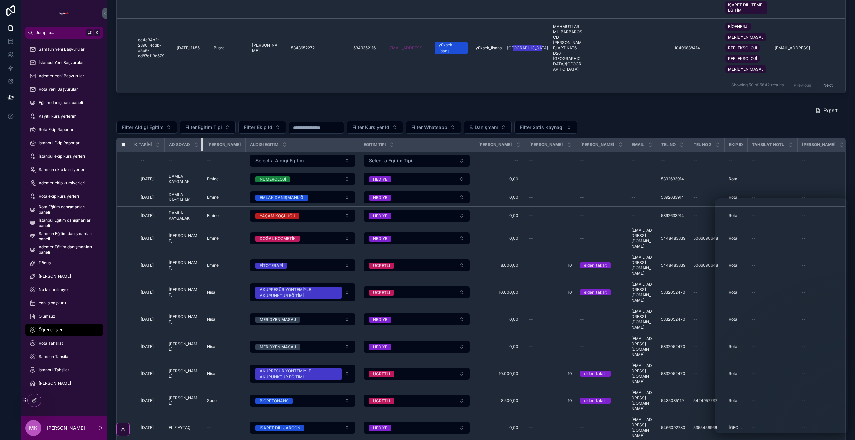
drag, startPoint x: 221, startPoint y: 145, endPoint x: 233, endPoint y: 143, distance: 12.4
click at [232, 144] on tr "K.TARİHİ Ad SOYAD [PERSON_NAME] Aldigi Egitim Egitim Tipi Egitim Ucreti Taksit …" at bounding box center [807, 145] width 1380 height 14
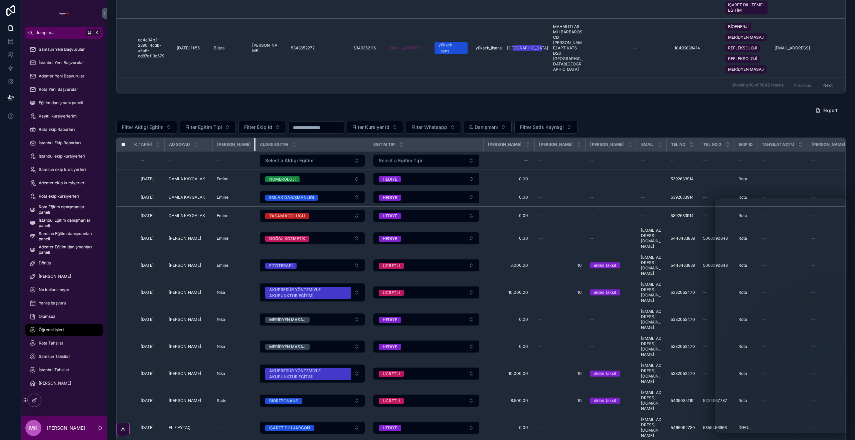
click at [261, 143] on tr "K.TARİHİ Ad SOYAD [PERSON_NAME] Aldigi Egitim Egitim Tipi Egitim Ucreti Taksit …" at bounding box center [812, 145] width 1390 height 14
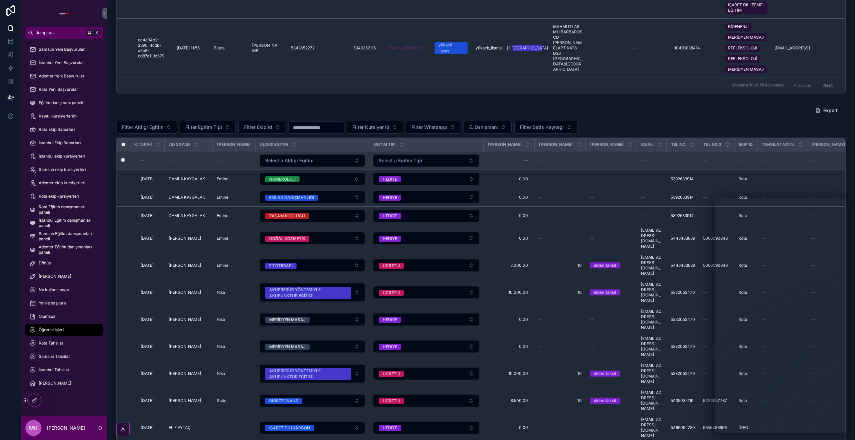
click at [208, 164] on td "--" at bounding box center [189, 160] width 48 height 18
drag, startPoint x: 178, startPoint y: 162, endPoint x: 185, endPoint y: 161, distance: 7.7
click at [178, 162] on div "--" at bounding box center [189, 160] width 40 height 5
click at [221, 162] on span "--" at bounding box center [219, 160] width 4 height 5
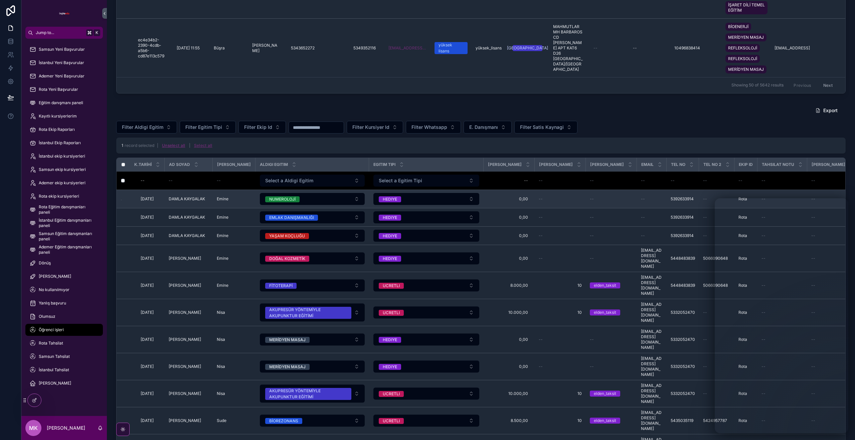
drag, startPoint x: 175, startPoint y: 147, endPoint x: 172, endPoint y: 190, distance: 43.8
click at [175, 147] on button "Unselect all" at bounding box center [174, 145] width 28 height 11
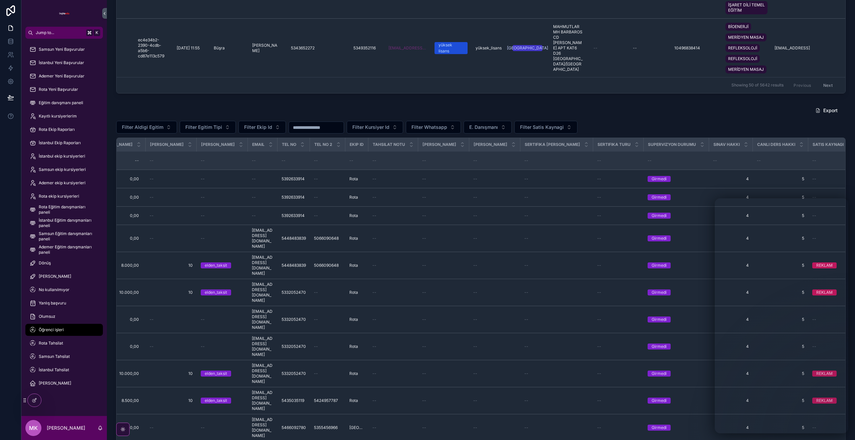
scroll to position [0, 636]
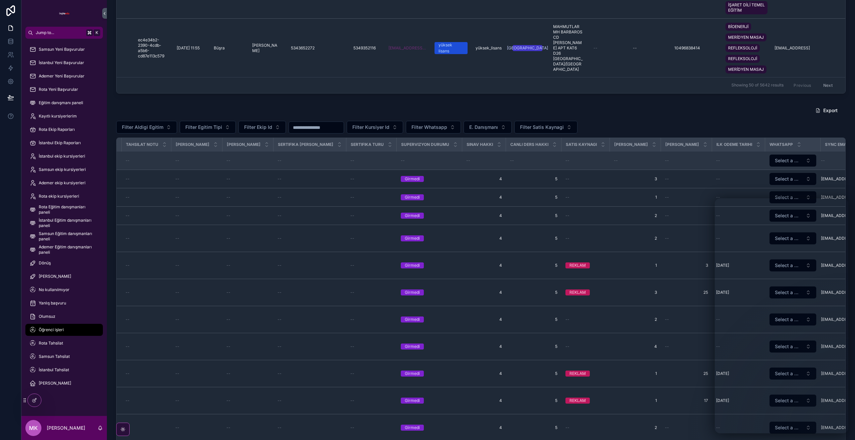
click at [829, 160] on div "--" at bounding box center [842, 160] width 42 height 5
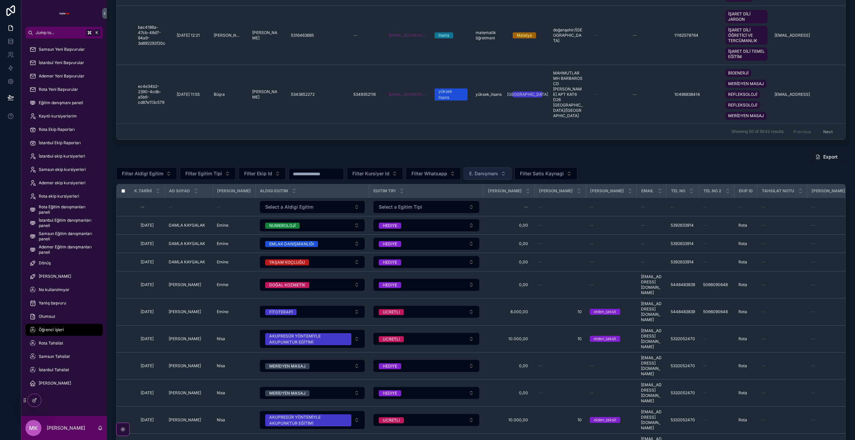
scroll to position [324, 0]
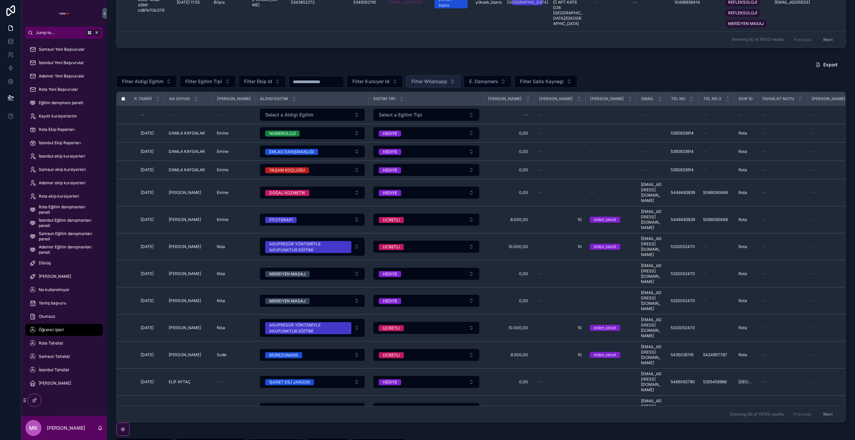
click at [423, 82] on span "Filter Whatsapp" at bounding box center [429, 81] width 36 height 7
click at [401, 58] on div "Export" at bounding box center [480, 64] width 729 height 13
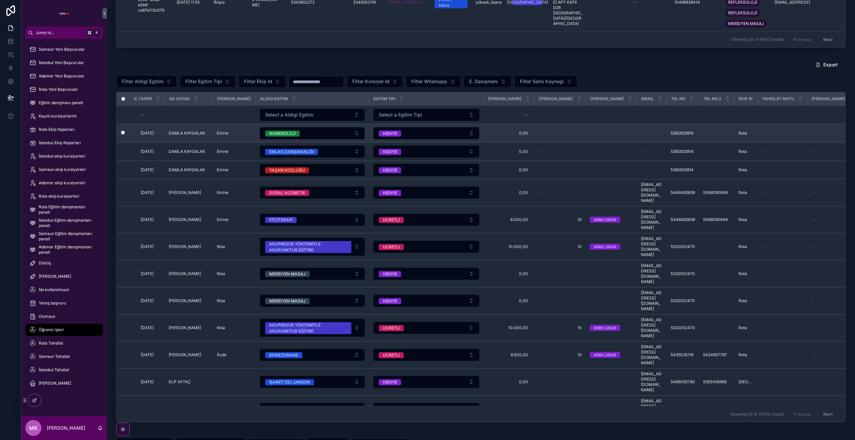
click at [121, 136] on label "scrollable content" at bounding box center [119, 133] width 4 height 5
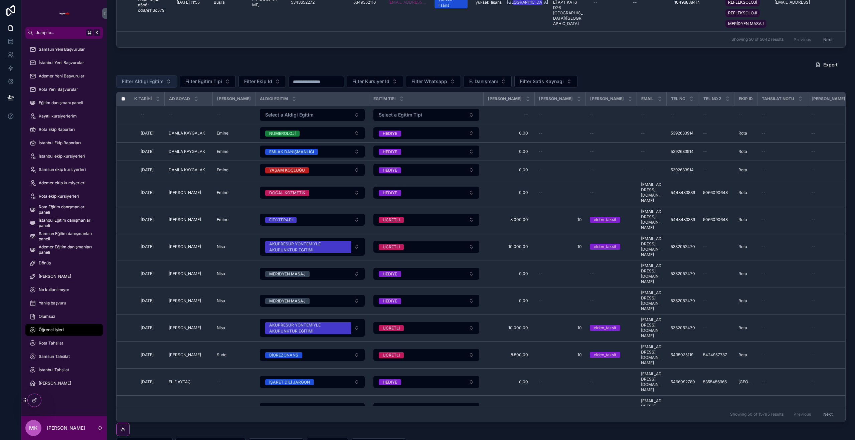
click at [156, 85] on button "Filter Aldigi Egitim" at bounding box center [146, 81] width 61 height 13
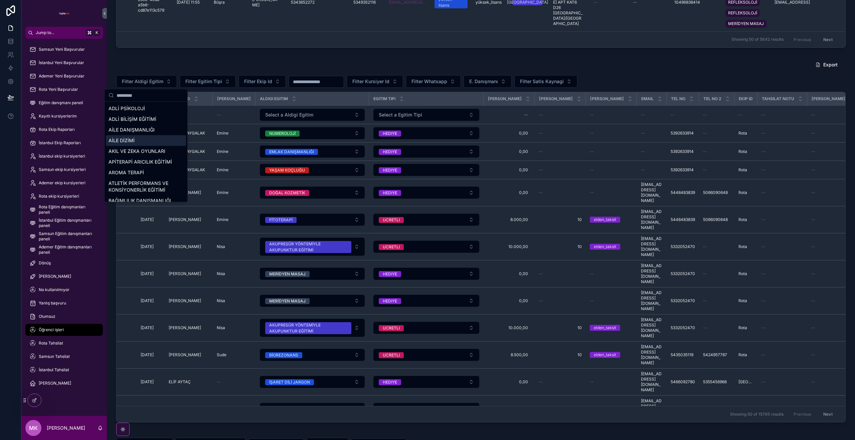
drag, startPoint x: 172, startPoint y: 142, endPoint x: 384, endPoint y: 127, distance: 212.5
click at [172, 142] on div "AİLE DİZİMİ" at bounding box center [146, 140] width 80 height 11
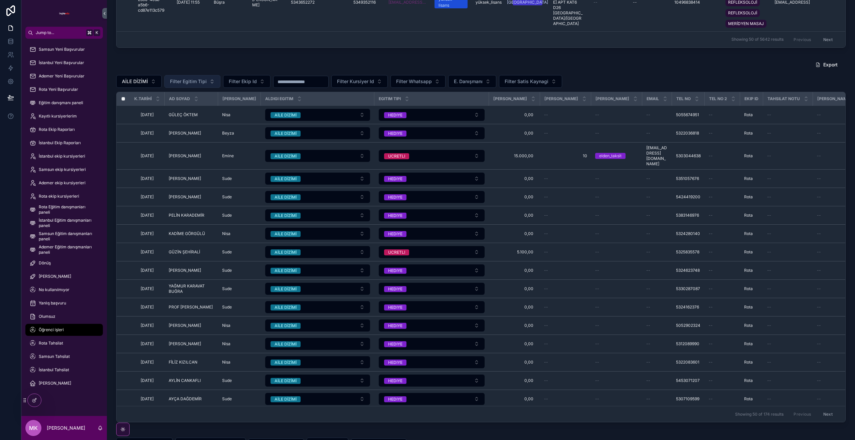
click at [207, 80] on button "Filter Egitim Tipi" at bounding box center [192, 81] width 56 height 13
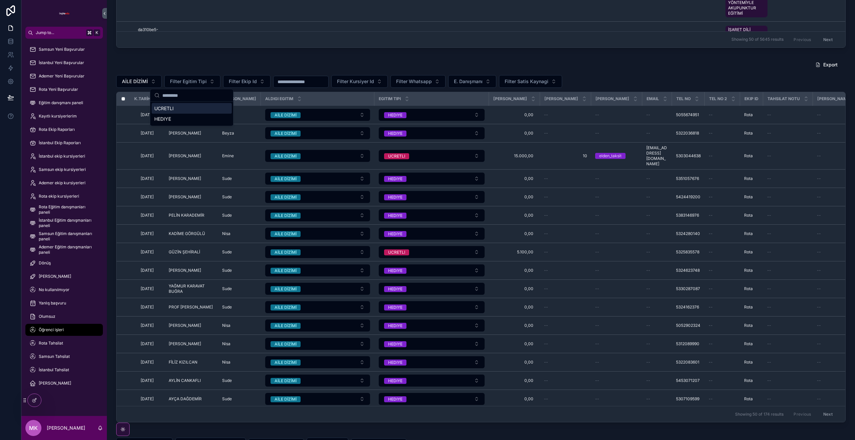
drag, startPoint x: 185, startPoint y: 107, endPoint x: 196, endPoint y: 99, distance: 13.6
click at [185, 107] on div "UCRETLI" at bounding box center [192, 108] width 80 height 11
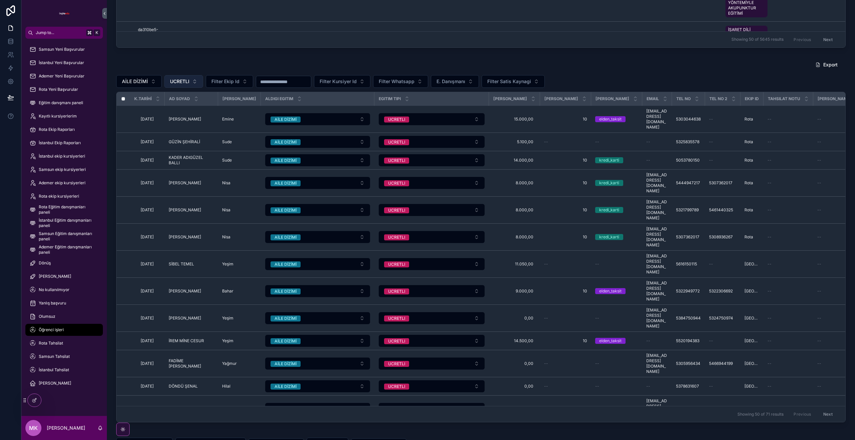
click at [193, 80] on button "UCRETLI" at bounding box center [183, 81] width 39 height 13
click at [185, 110] on div "None" at bounding box center [184, 108] width 80 height 11
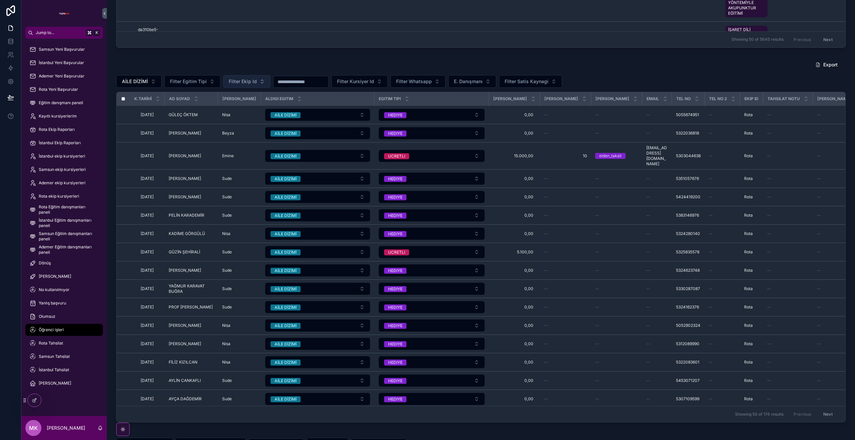
click at [261, 82] on button "Filter Ekip Id" at bounding box center [246, 81] width 47 height 13
drag, startPoint x: 227, startPoint y: 123, endPoint x: 309, endPoint y: 76, distance: 94.2
click at [227, 123] on div "Rota" at bounding box center [245, 119] width 80 height 11
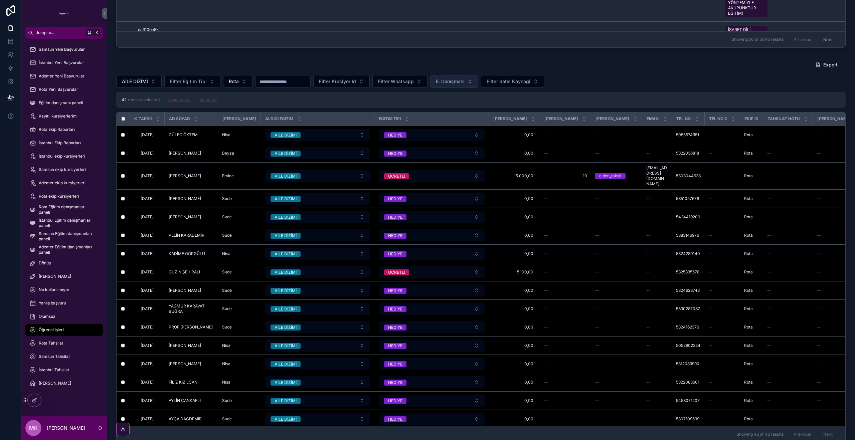
click at [458, 80] on span "E. Danışmanı" at bounding box center [450, 81] width 29 height 7
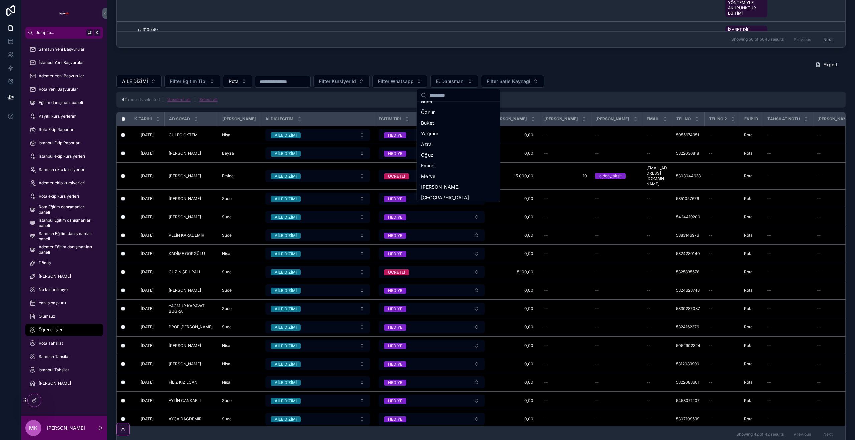
scroll to position [202, 0]
drag, startPoint x: 458, startPoint y: 131, endPoint x: 462, endPoint y: 114, distance: 18.2
click at [457, 131] on div "Emine" at bounding box center [458, 131] width 80 height 11
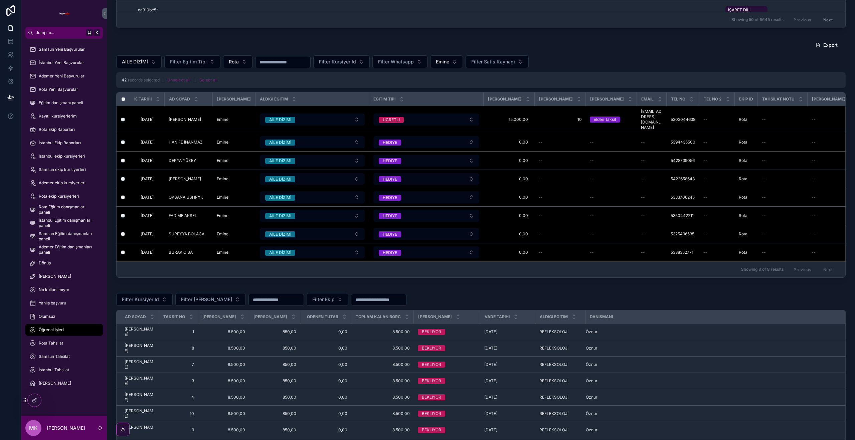
scroll to position [344, 0]
click at [183, 80] on button "Unselect all" at bounding box center [179, 80] width 28 height 11
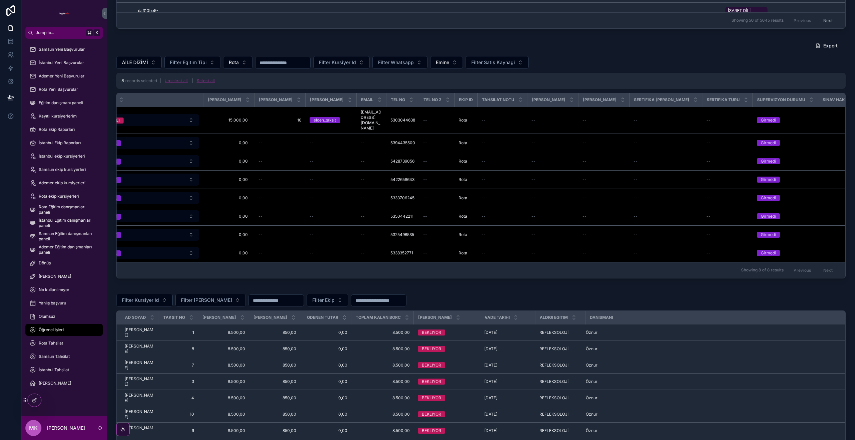
scroll to position [0, 630]
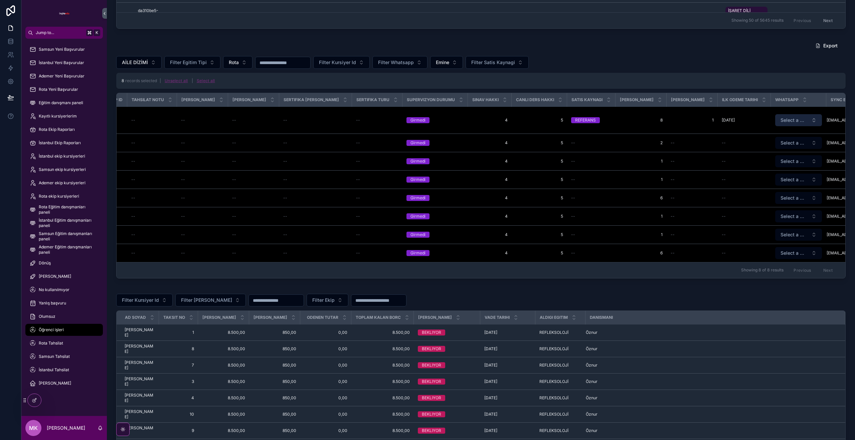
click at [780, 120] on span "Select a Whatsapp" at bounding box center [794, 120] width 28 height 7
click at [794, 169] on button "Use setting" at bounding box center [794, 169] width 11 height 5
click at [756, 147] on div "msj_gonder" at bounding box center [761, 147] width 80 height 10
drag, startPoint x: 800, startPoint y: 18, endPoint x: 750, endPoint y: 18, distance: 50.4
click at [750, 18] on li "Oops! Something went wrong" at bounding box center [784, 20] width 119 height 18
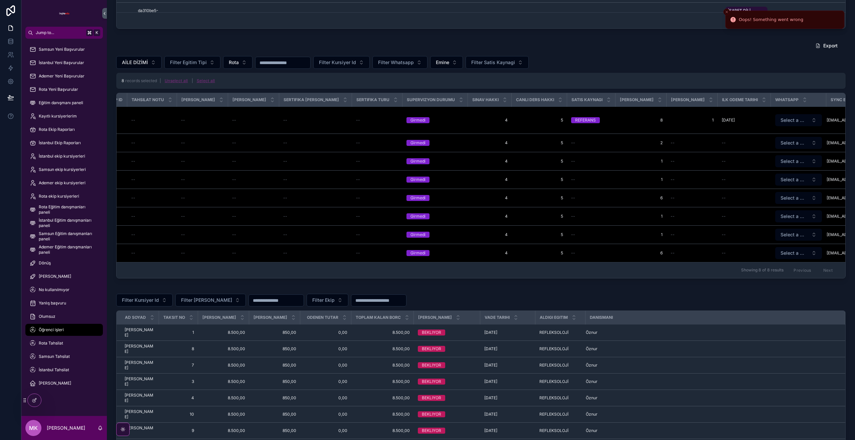
click at [799, 26] on li "Oops! Something went wrong" at bounding box center [784, 20] width 119 height 18
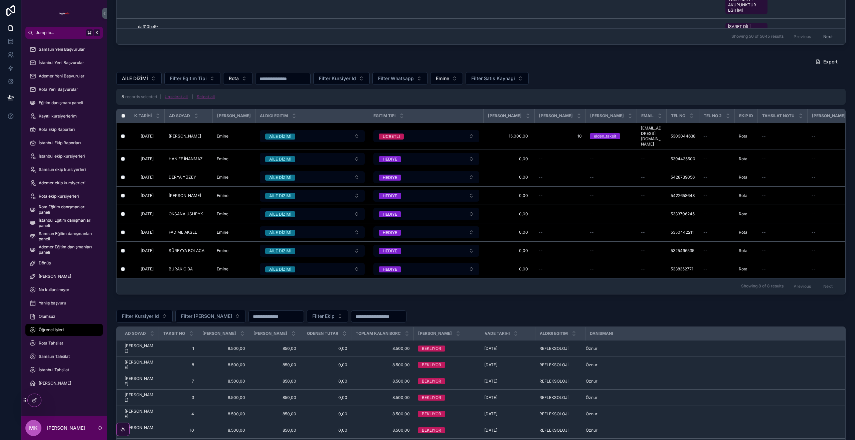
scroll to position [326, 0]
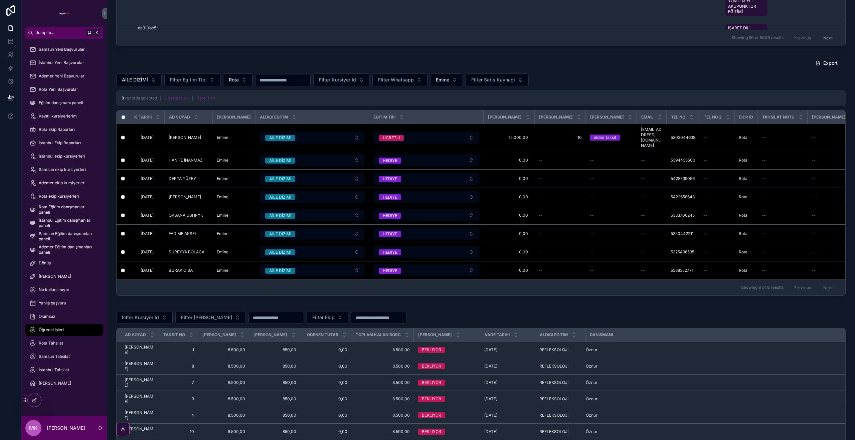
click at [173, 99] on button "Unselect all" at bounding box center [176, 98] width 28 height 11
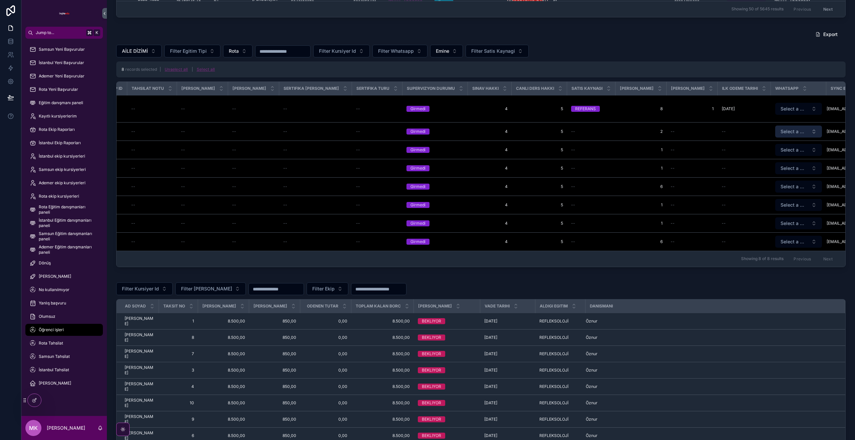
scroll to position [357, 0]
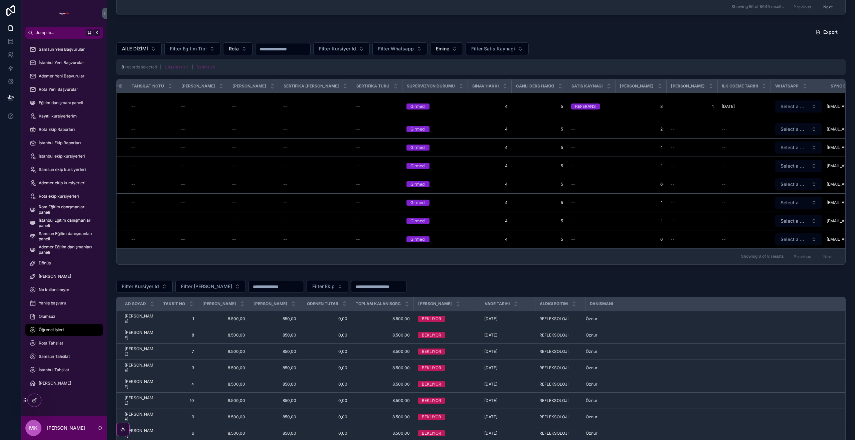
click at [178, 68] on button "Unselect all" at bounding box center [176, 67] width 28 height 11
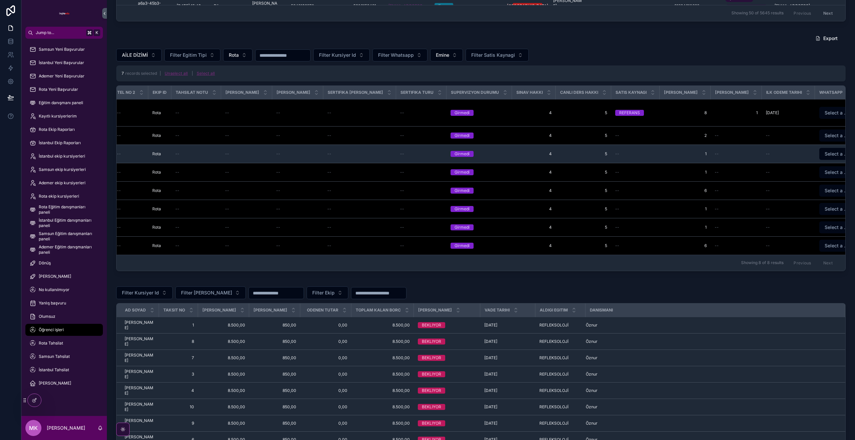
scroll to position [0, 630]
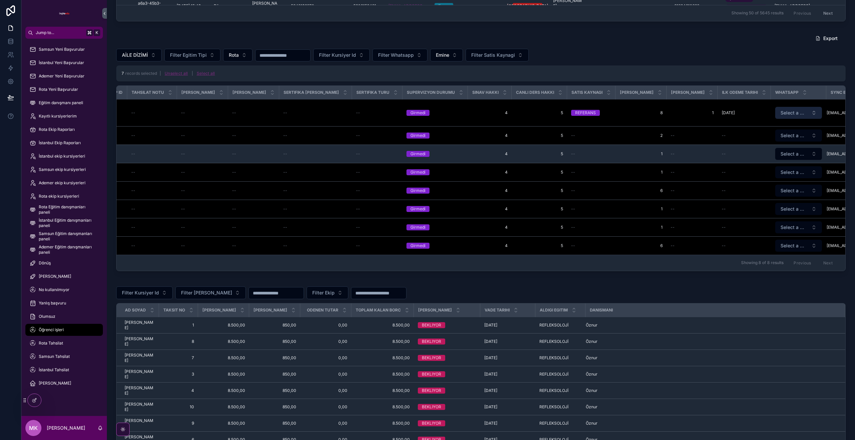
click at [780, 111] on span "Select a Whatsapp" at bounding box center [794, 113] width 28 height 7
click at [795, 161] on button "Use setting" at bounding box center [794, 161] width 11 height 5
click at [756, 137] on div "msj_gonder" at bounding box center [761, 139] width 80 height 10
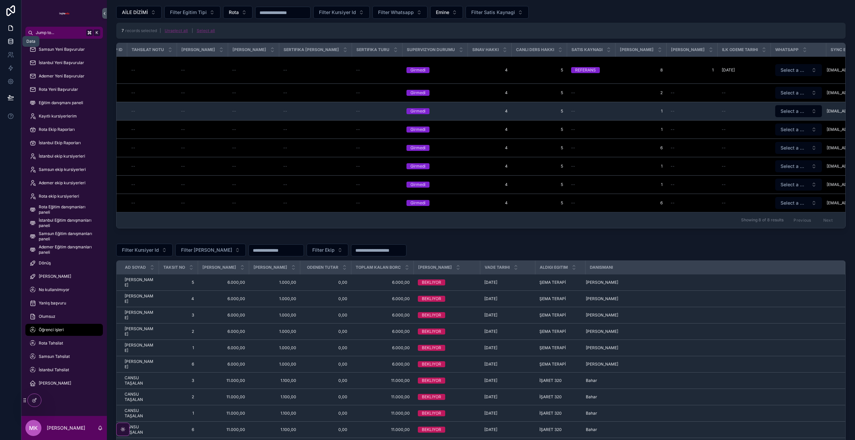
click at [10, 39] on icon at bounding box center [10, 40] width 4 height 2
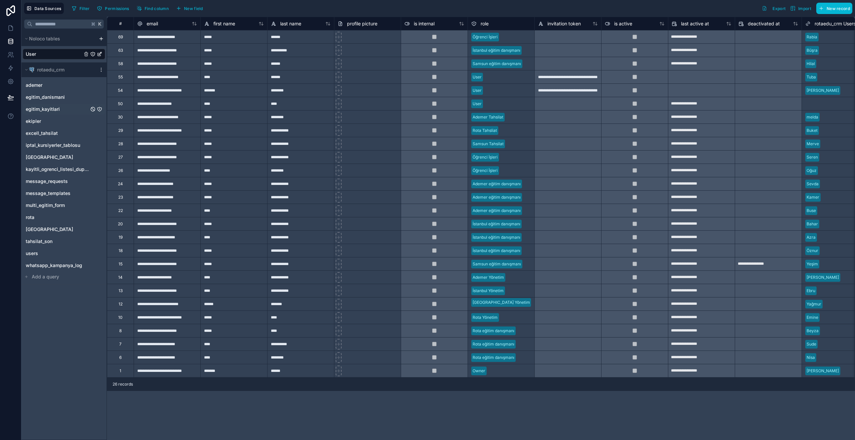
click at [40, 111] on span "egitim_kayitlari" at bounding box center [43, 109] width 34 height 7
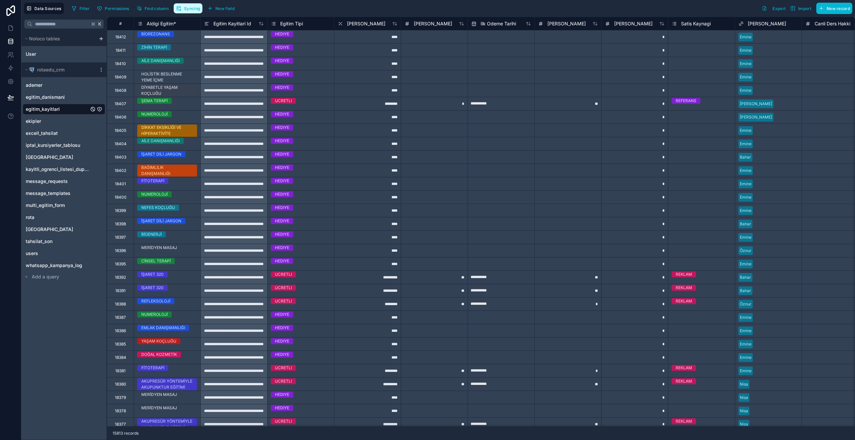
click at [184, 8] on button "Syncing" at bounding box center [188, 8] width 29 height 10
